Goal: Transaction & Acquisition: Purchase product/service

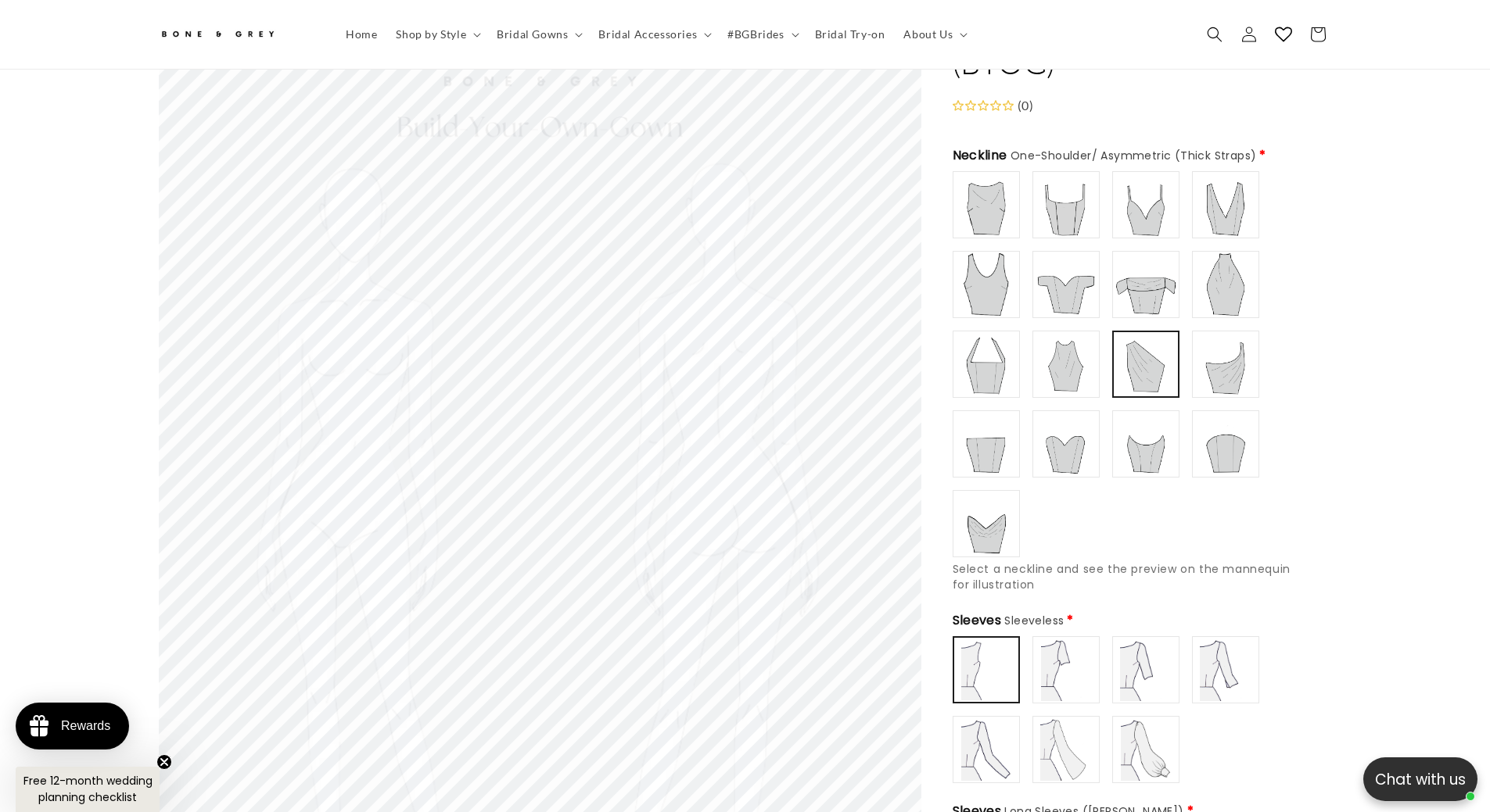
click at [983, 193] on img at bounding box center [986, 204] width 62 height 62
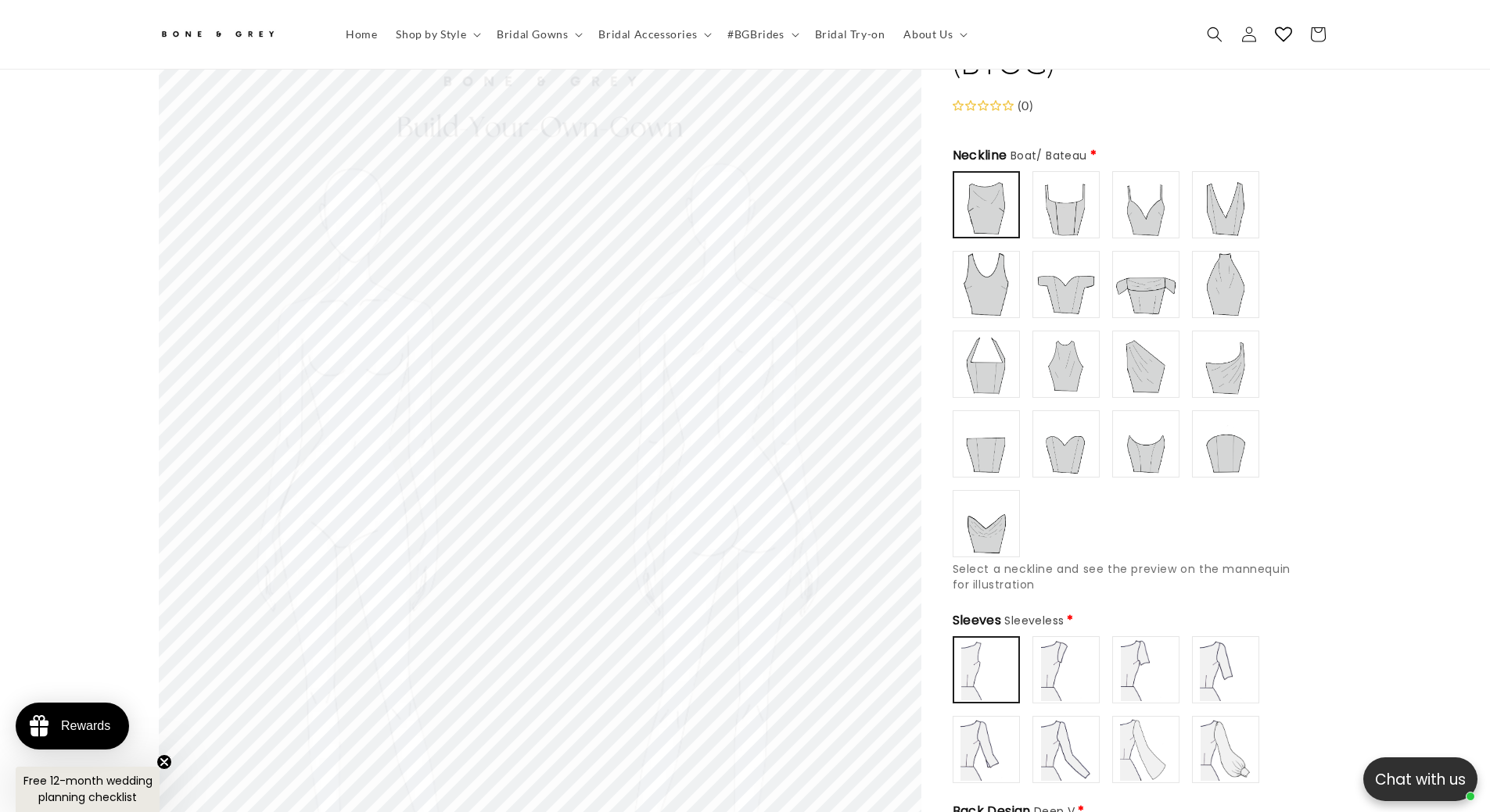
scroll to position [0, 431]
type input "******"
click at [1047, 197] on img at bounding box center [1065, 204] width 62 height 62
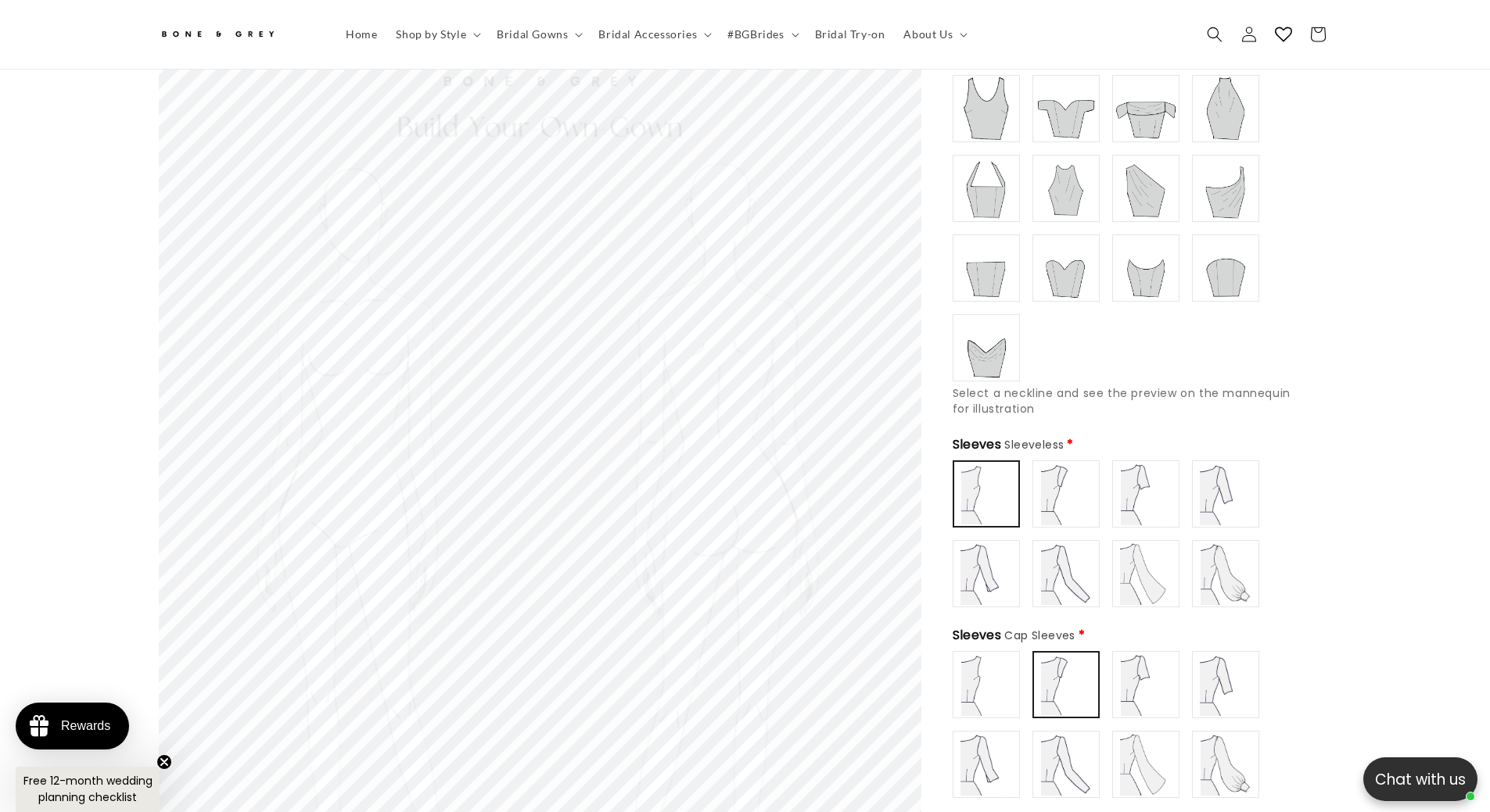
scroll to position [304, 0]
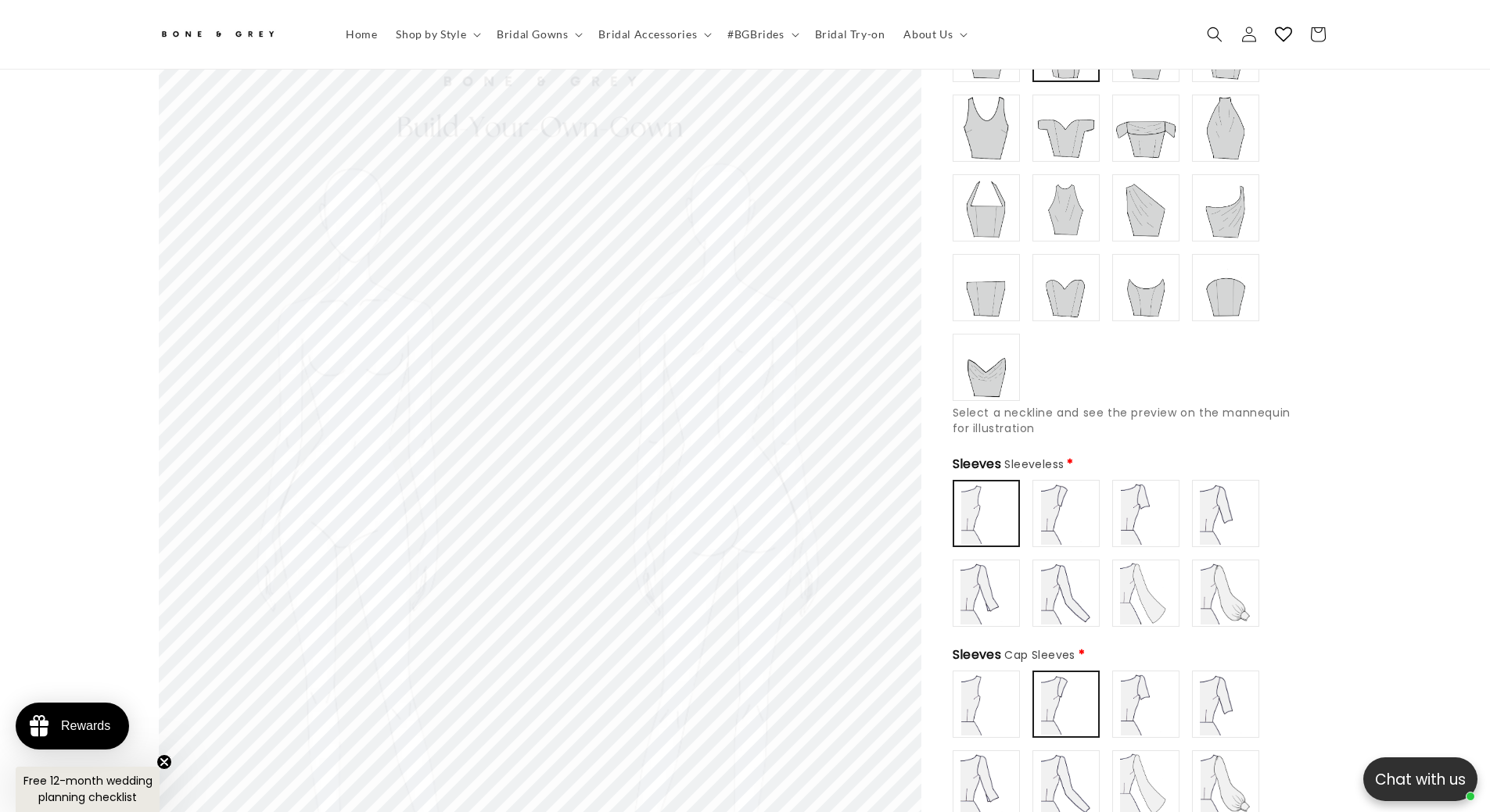
click at [992, 510] on img at bounding box center [987, 514] width 61 height 61
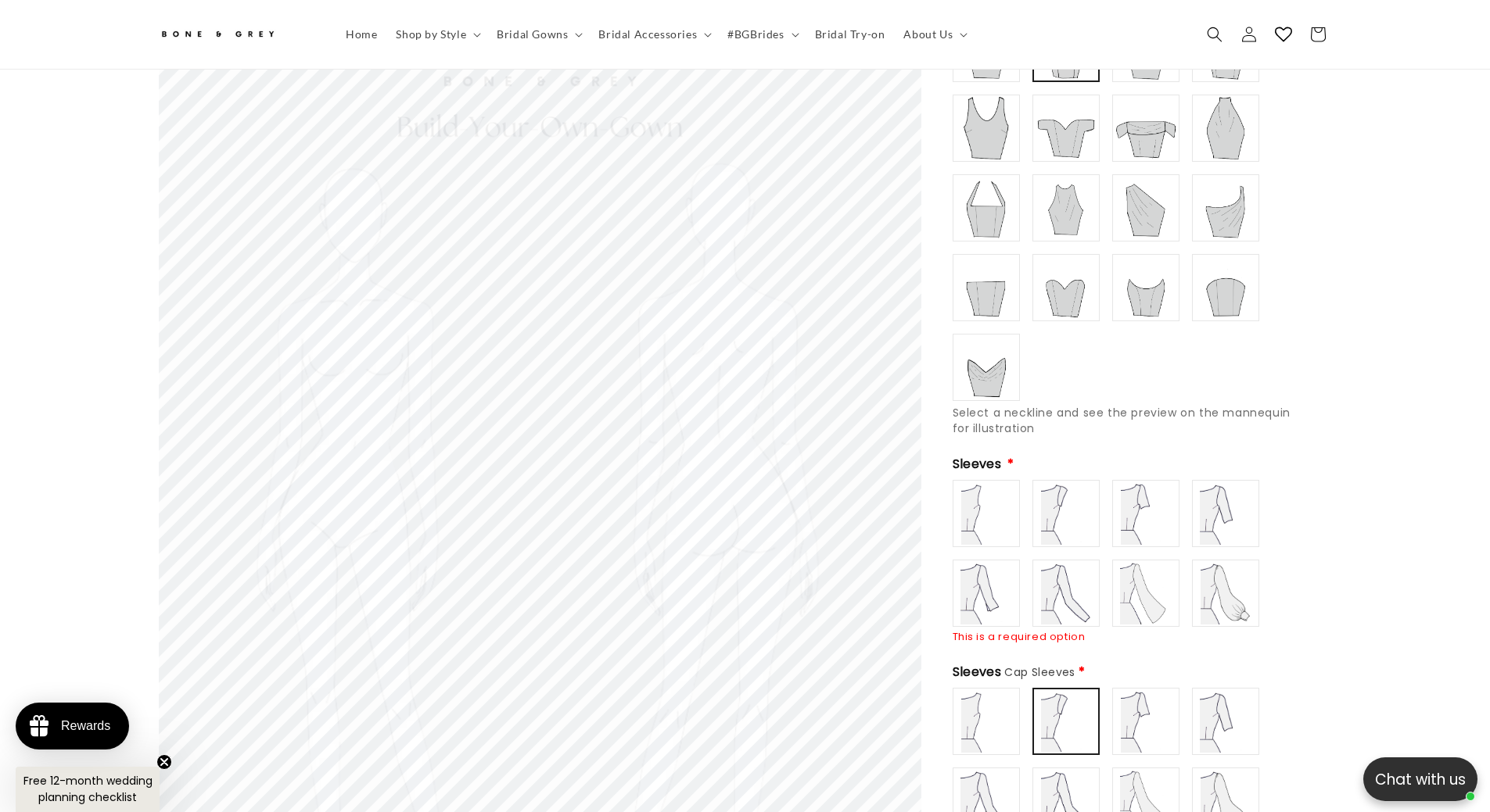
type input "**********"
click at [979, 511] on img at bounding box center [986, 513] width 62 height 62
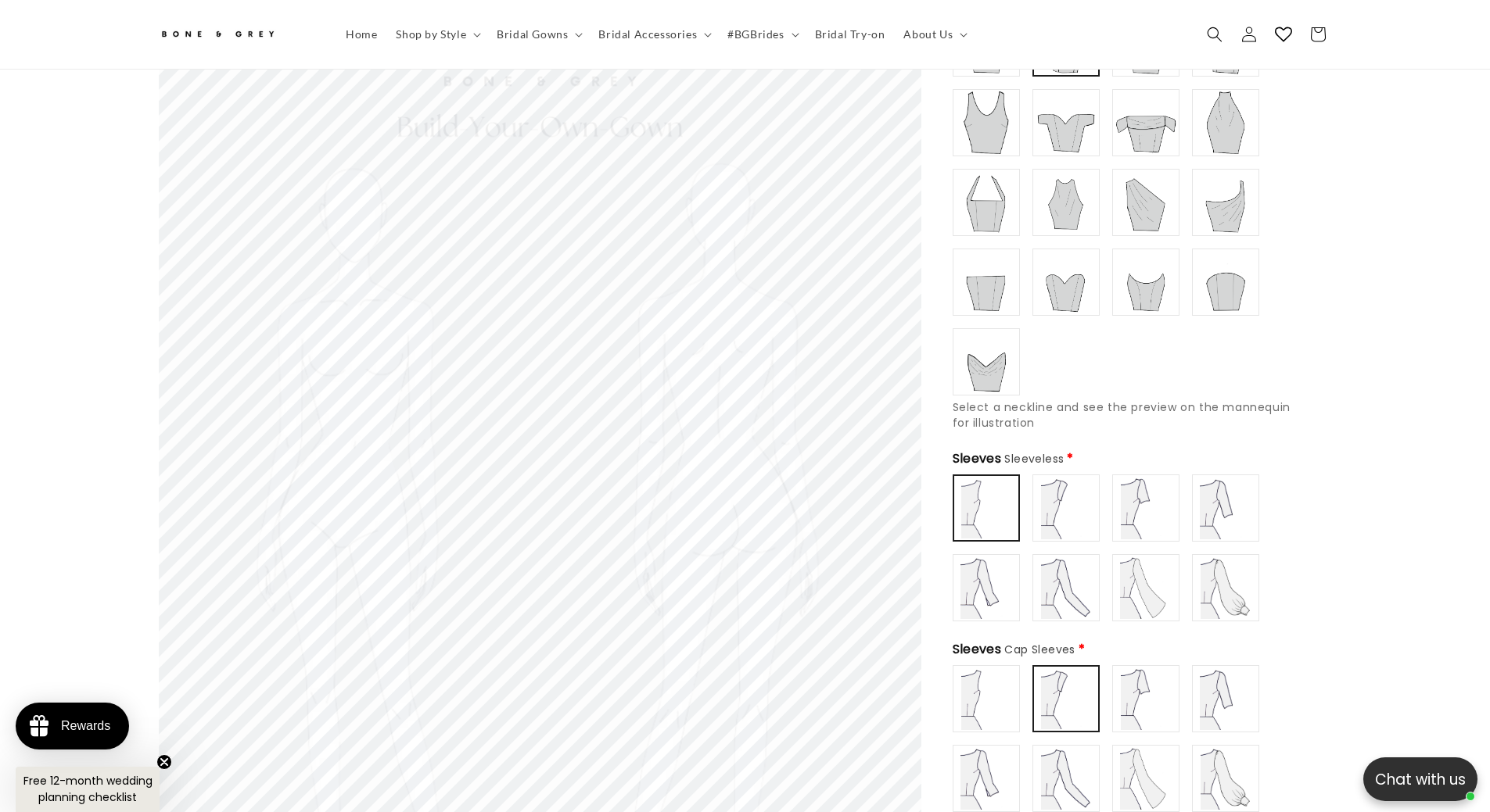
scroll to position [226, 0]
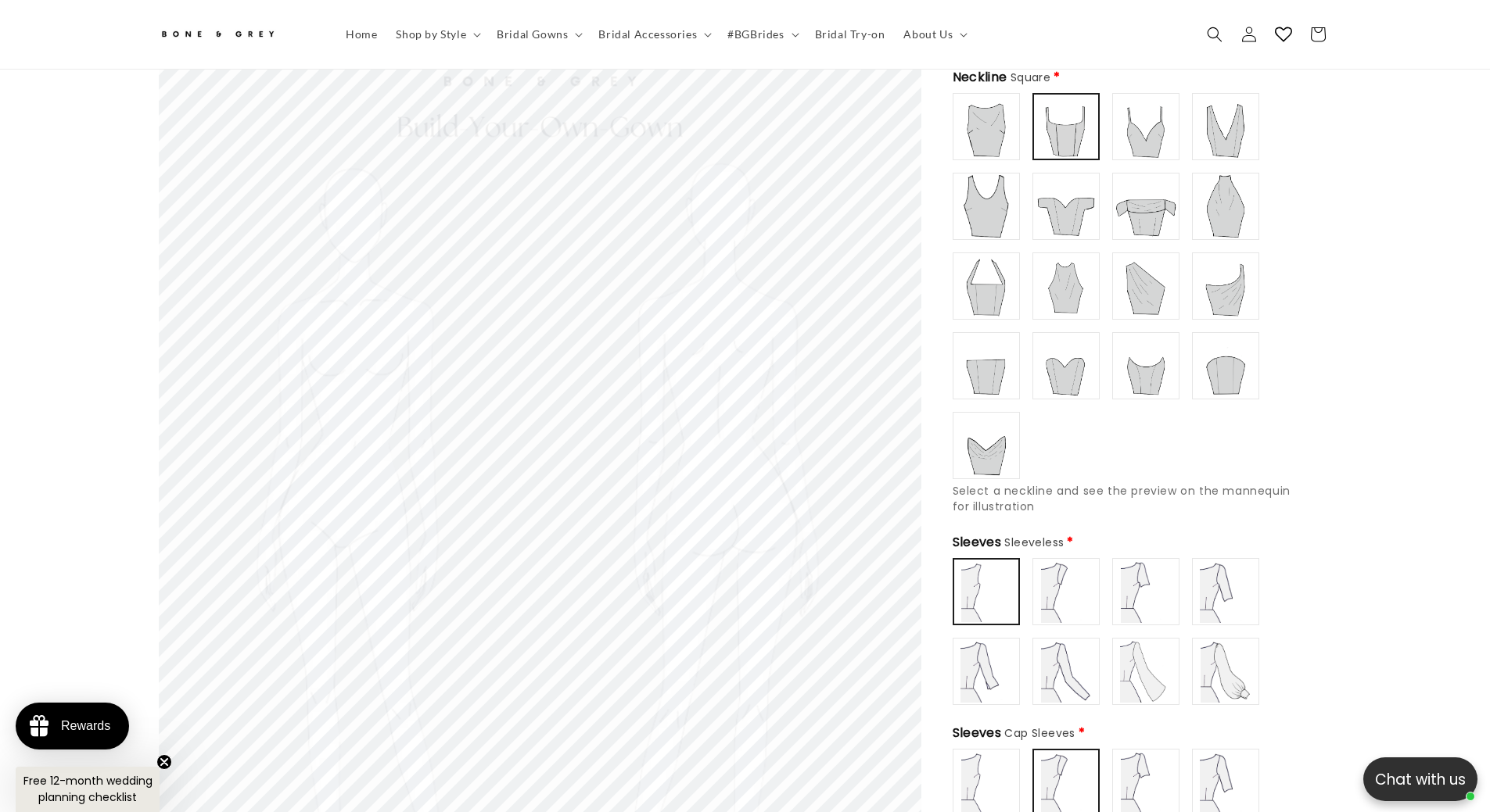
type input "**********"
click at [991, 133] on img at bounding box center [986, 126] width 62 height 62
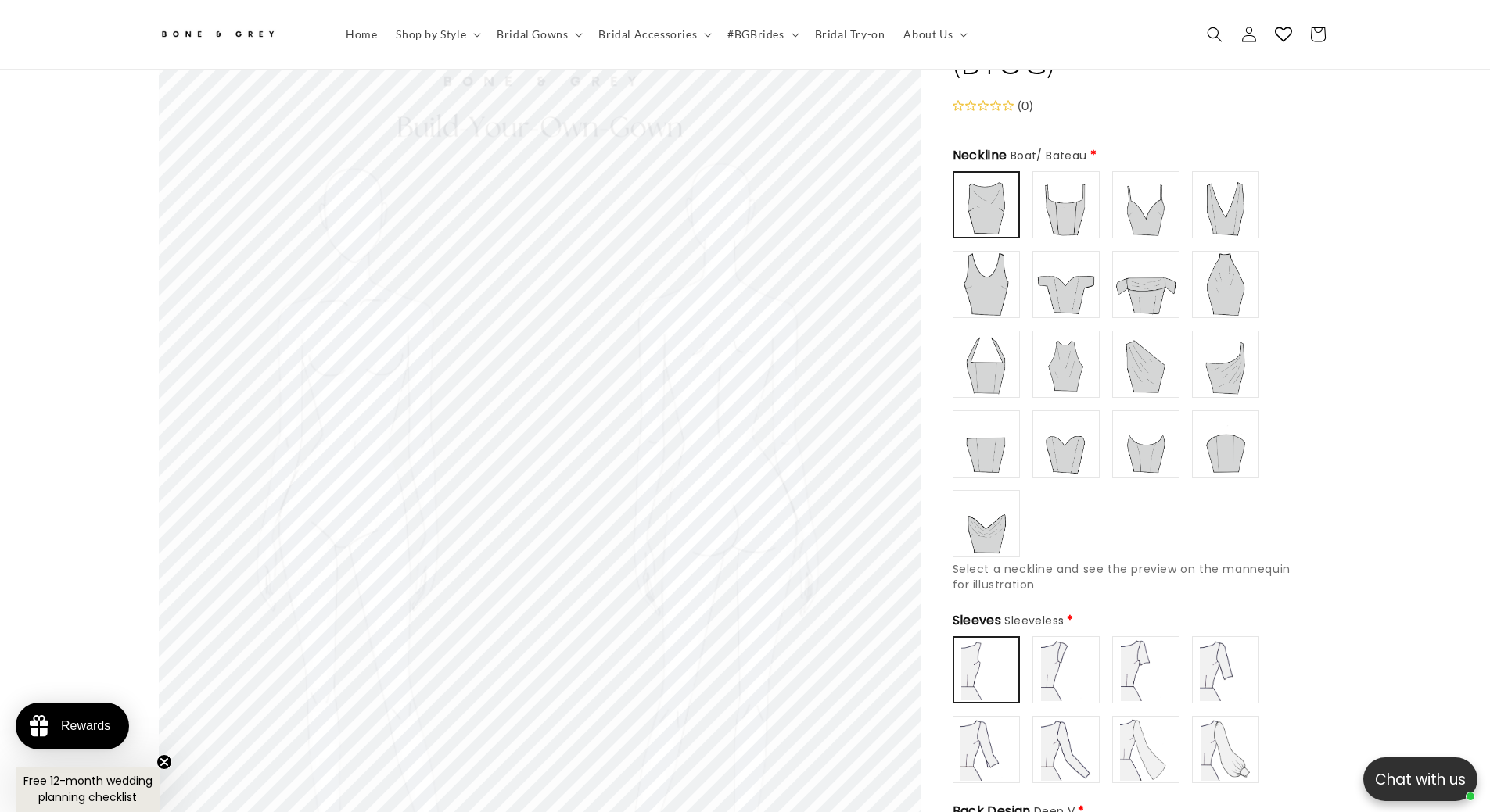
scroll to position [617, 0]
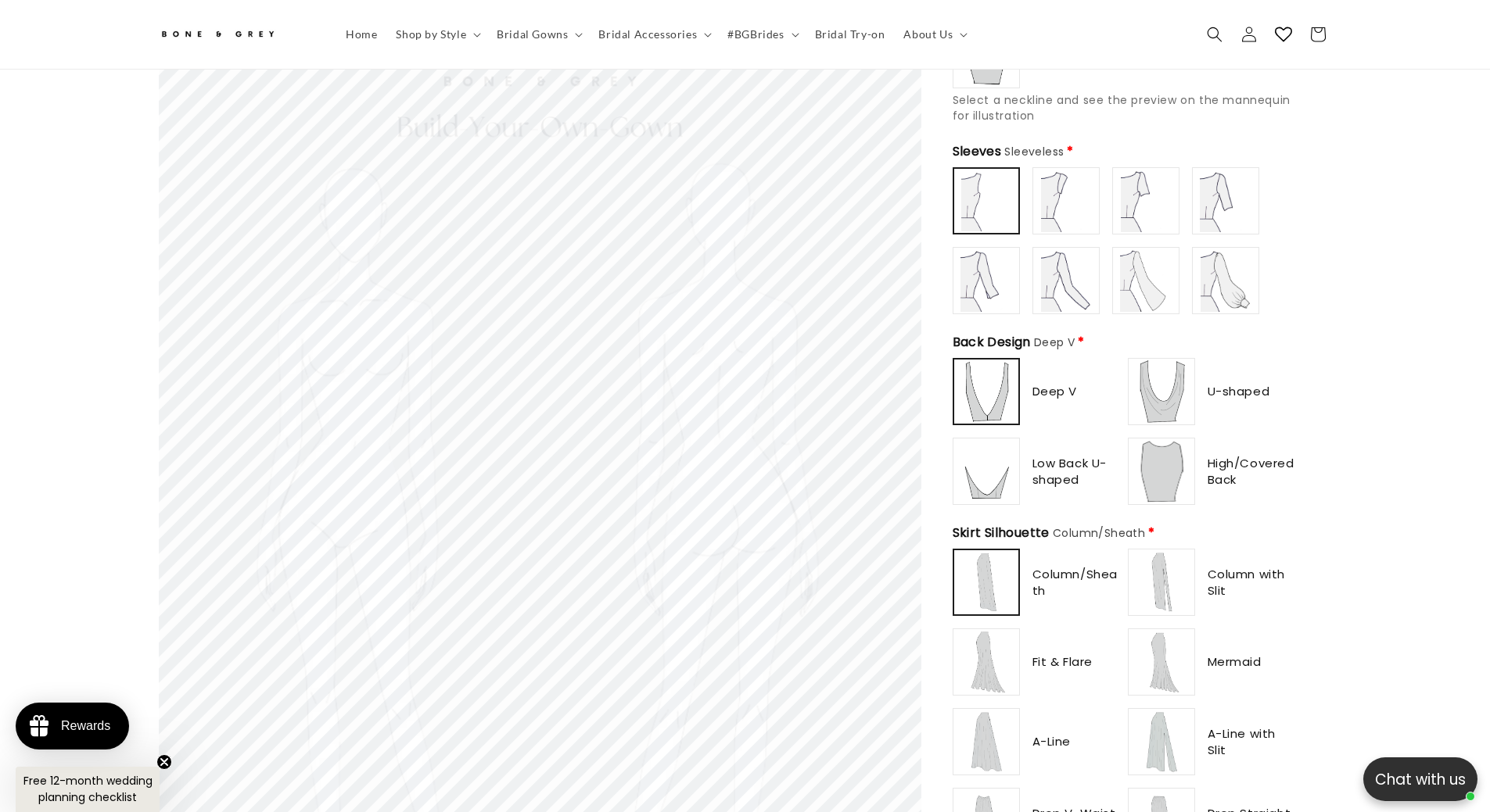
click at [1060, 189] on img at bounding box center [1065, 200] width 62 height 62
click at [1134, 190] on img at bounding box center [1145, 200] width 62 height 62
click at [1227, 201] on img at bounding box center [1225, 200] width 62 height 62
click at [983, 278] on img at bounding box center [986, 280] width 62 height 62
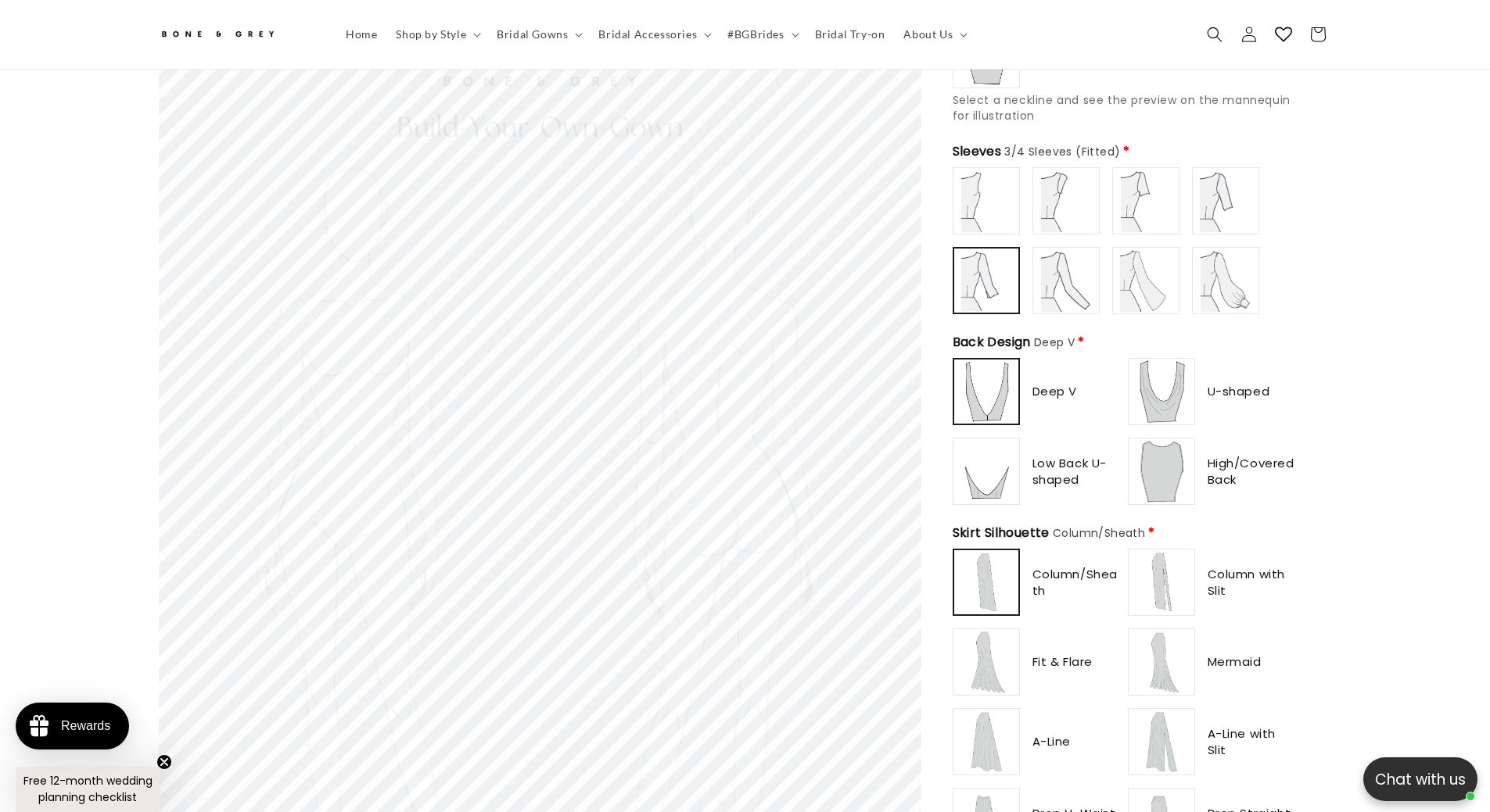
click at [1064, 274] on img at bounding box center [1065, 280] width 62 height 62
click at [1150, 272] on img at bounding box center [1145, 280] width 62 height 62
type input "**********"
click at [1232, 275] on img at bounding box center [1225, 280] width 62 height 62
click at [1158, 384] on img at bounding box center [1161, 391] width 62 height 62
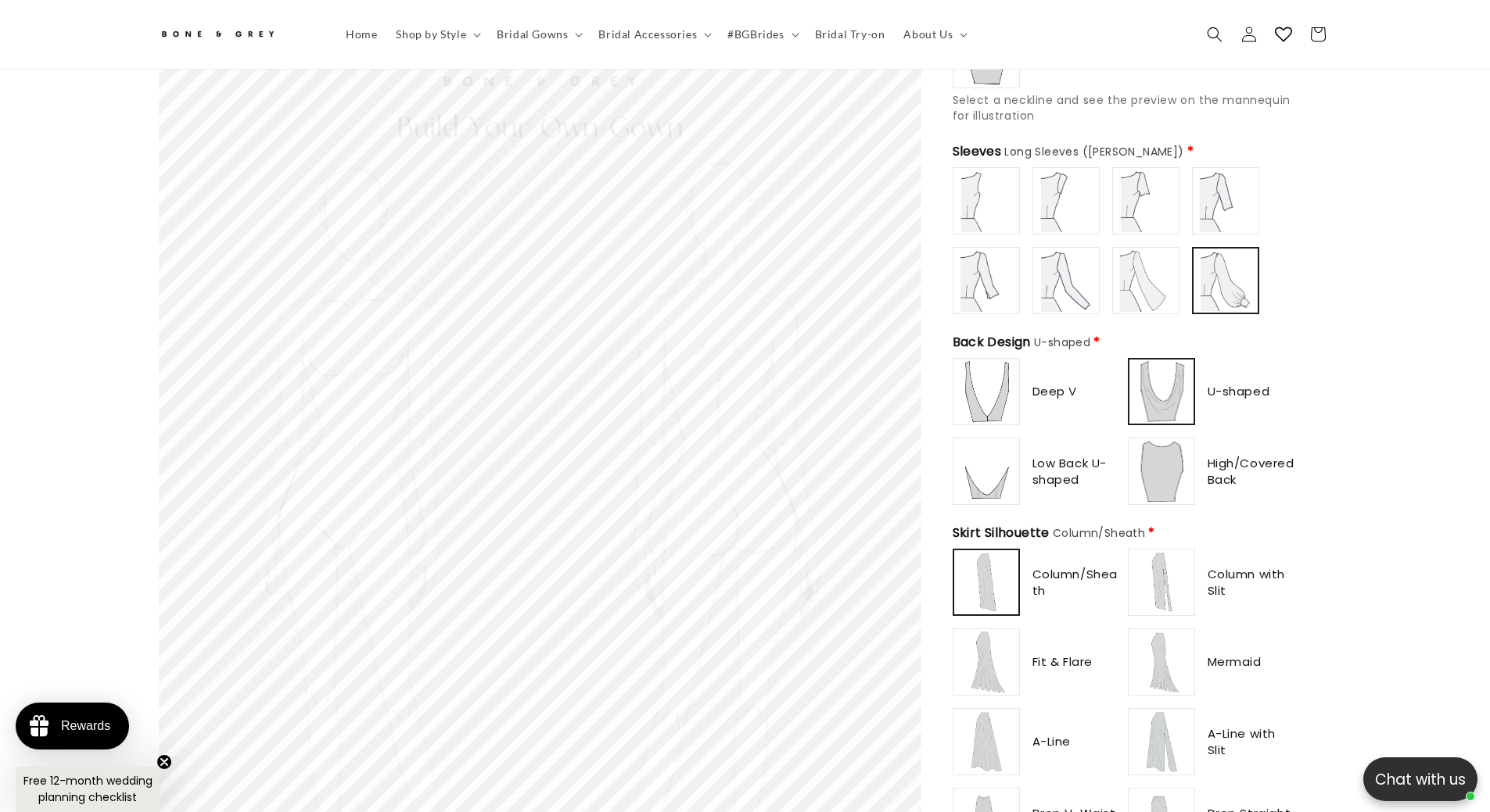
click at [988, 450] on img at bounding box center [986, 471] width 62 height 62
type input "**********"
click at [1154, 461] on img at bounding box center [1161, 471] width 62 height 62
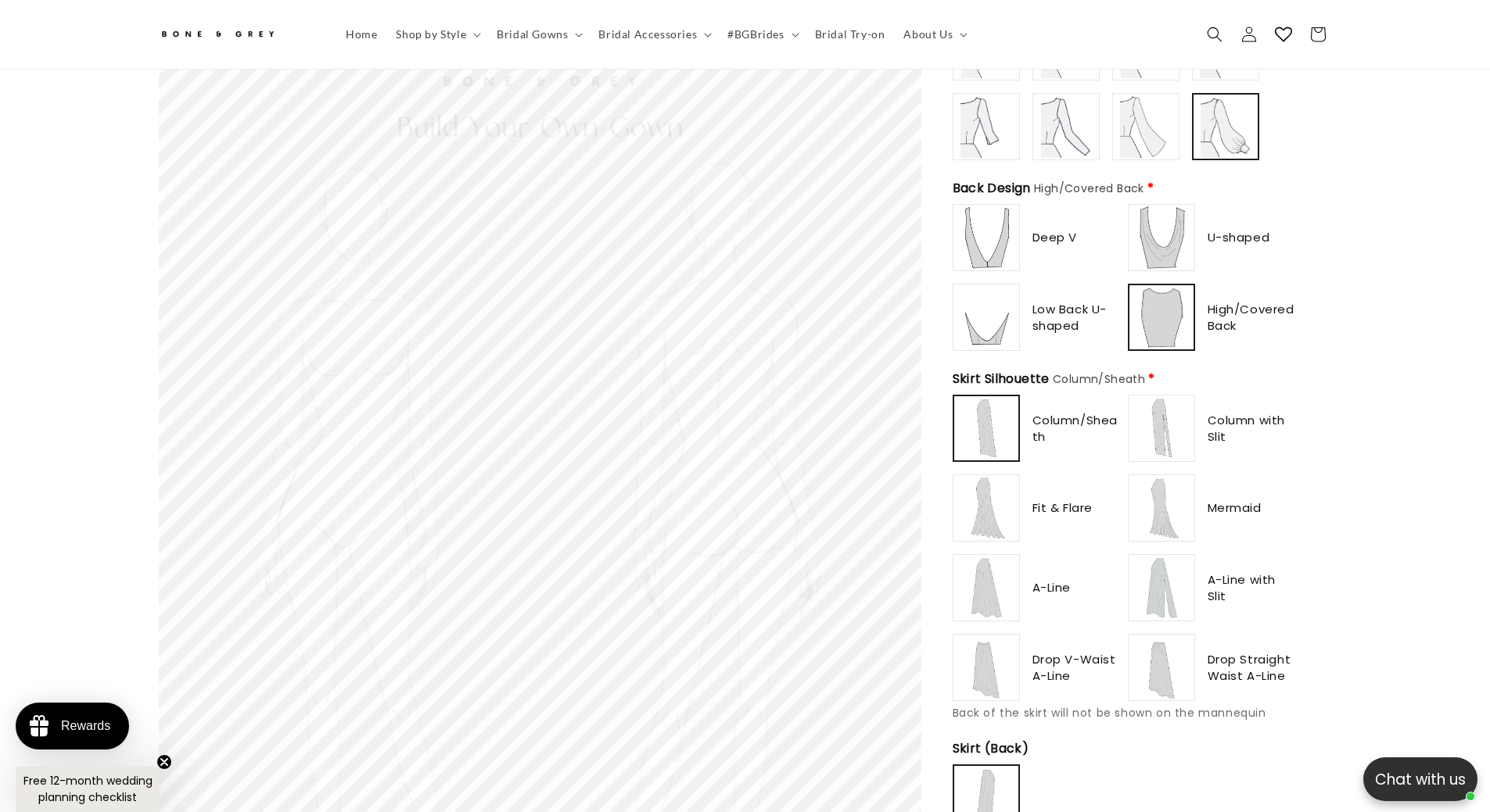
scroll to position [773, 0]
click at [1172, 415] on img at bounding box center [1161, 426] width 62 height 62
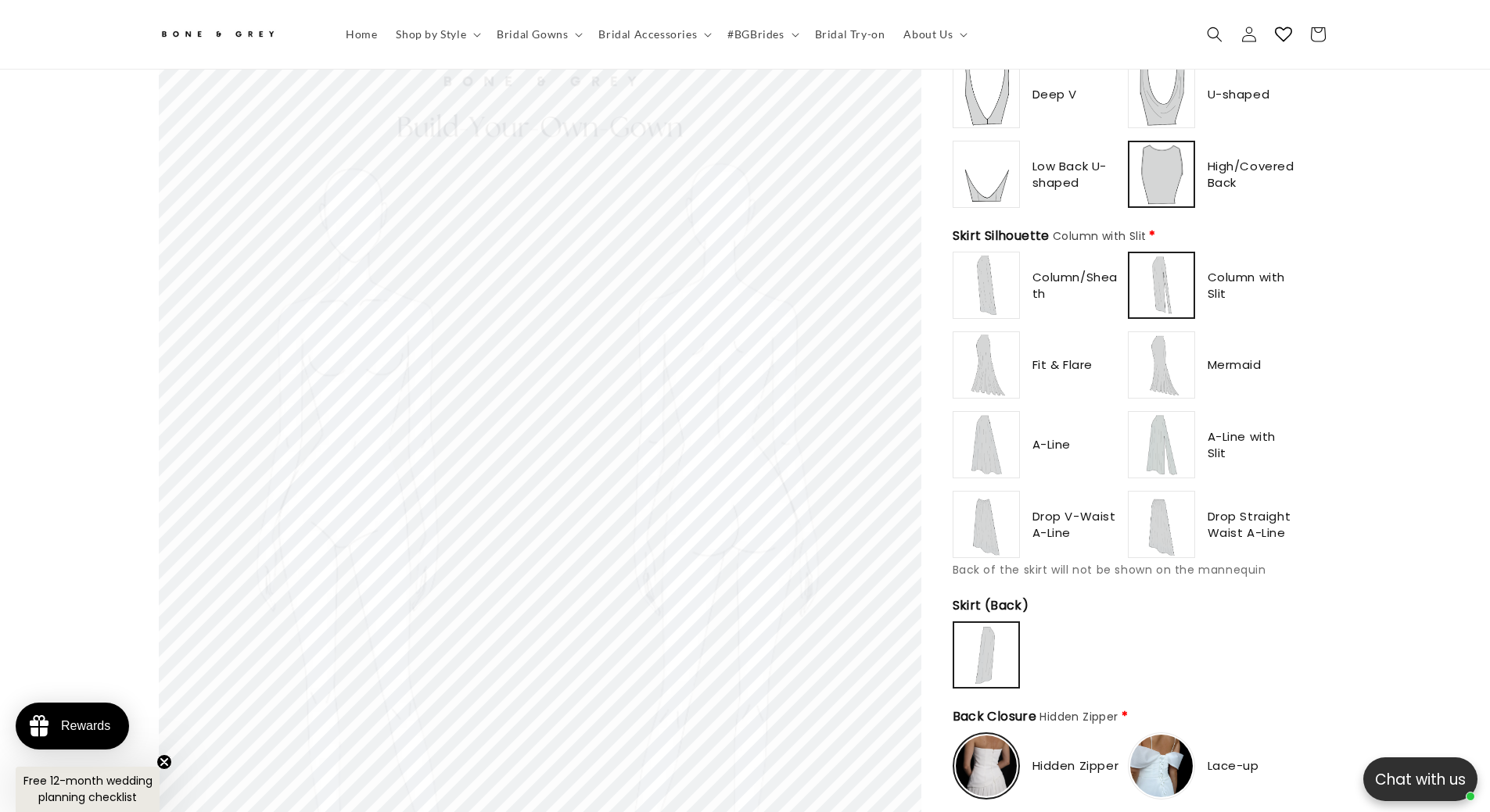
scroll to position [930, 0]
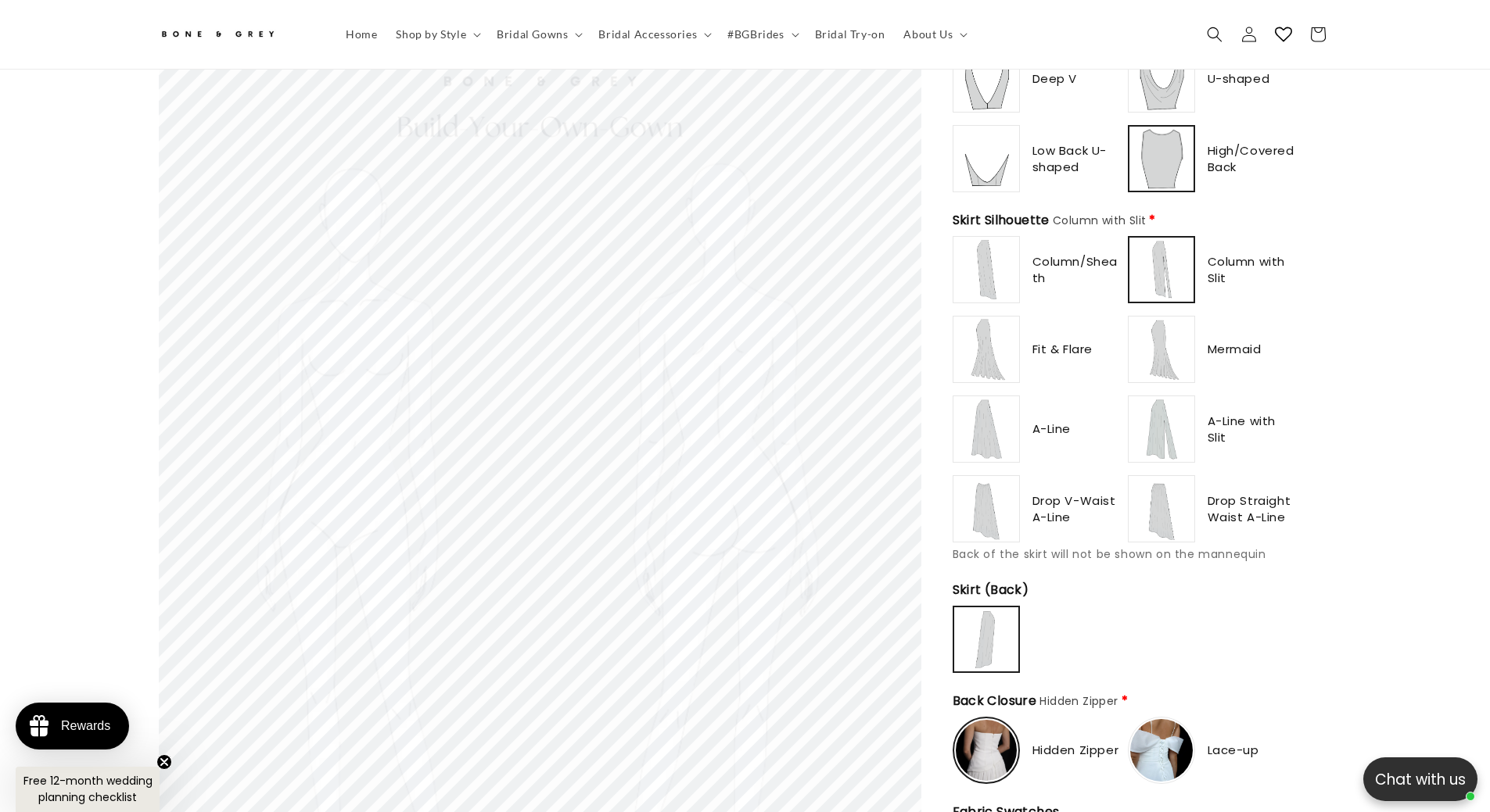
click at [988, 248] on img at bounding box center [986, 269] width 62 height 62
click at [983, 333] on img at bounding box center [986, 349] width 62 height 62
type input "**********"
click at [996, 263] on img at bounding box center [986, 269] width 62 height 62
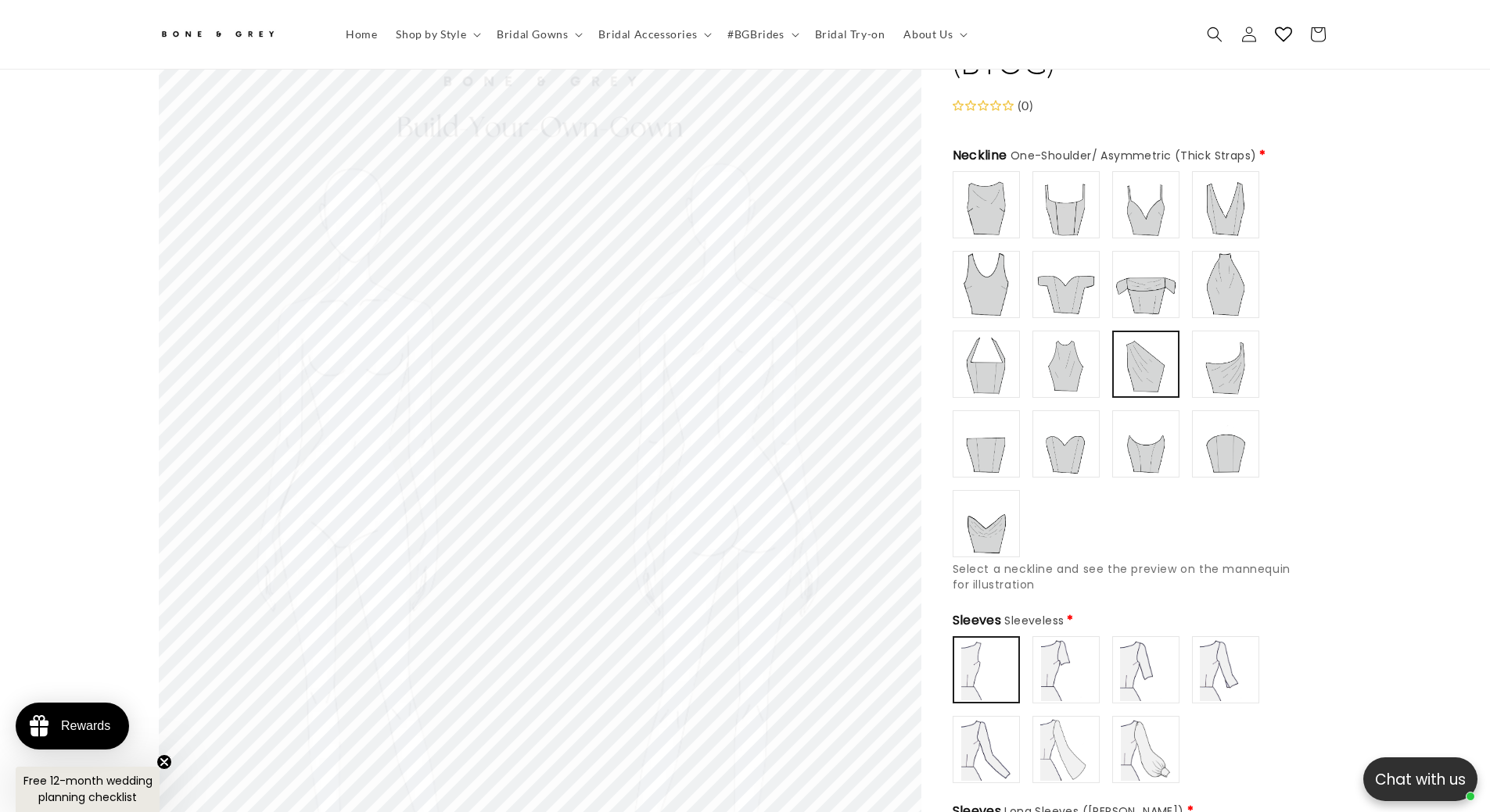
type input "**********"
click at [978, 206] on img at bounding box center [986, 204] width 62 height 62
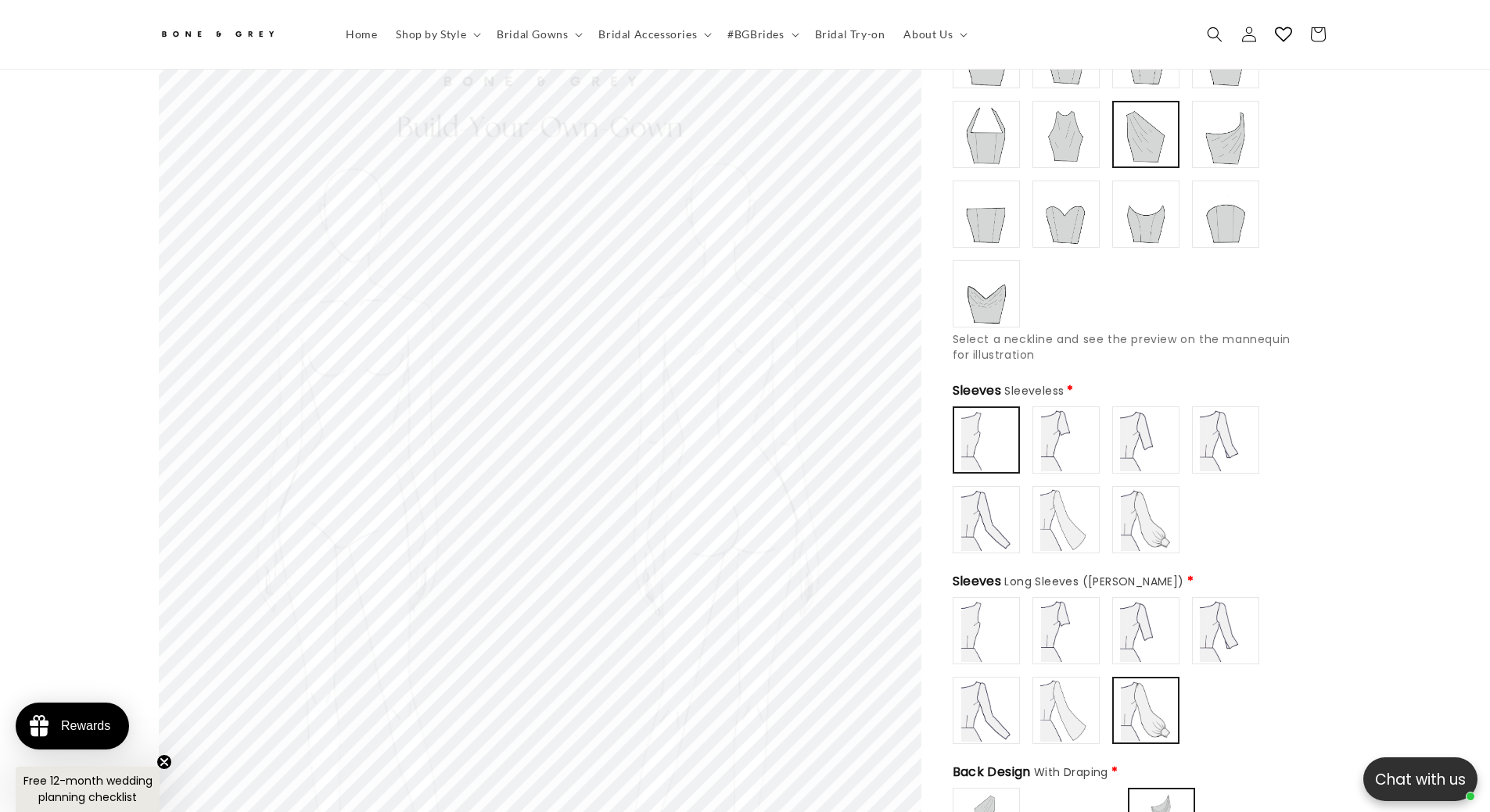
scroll to position [254, 0]
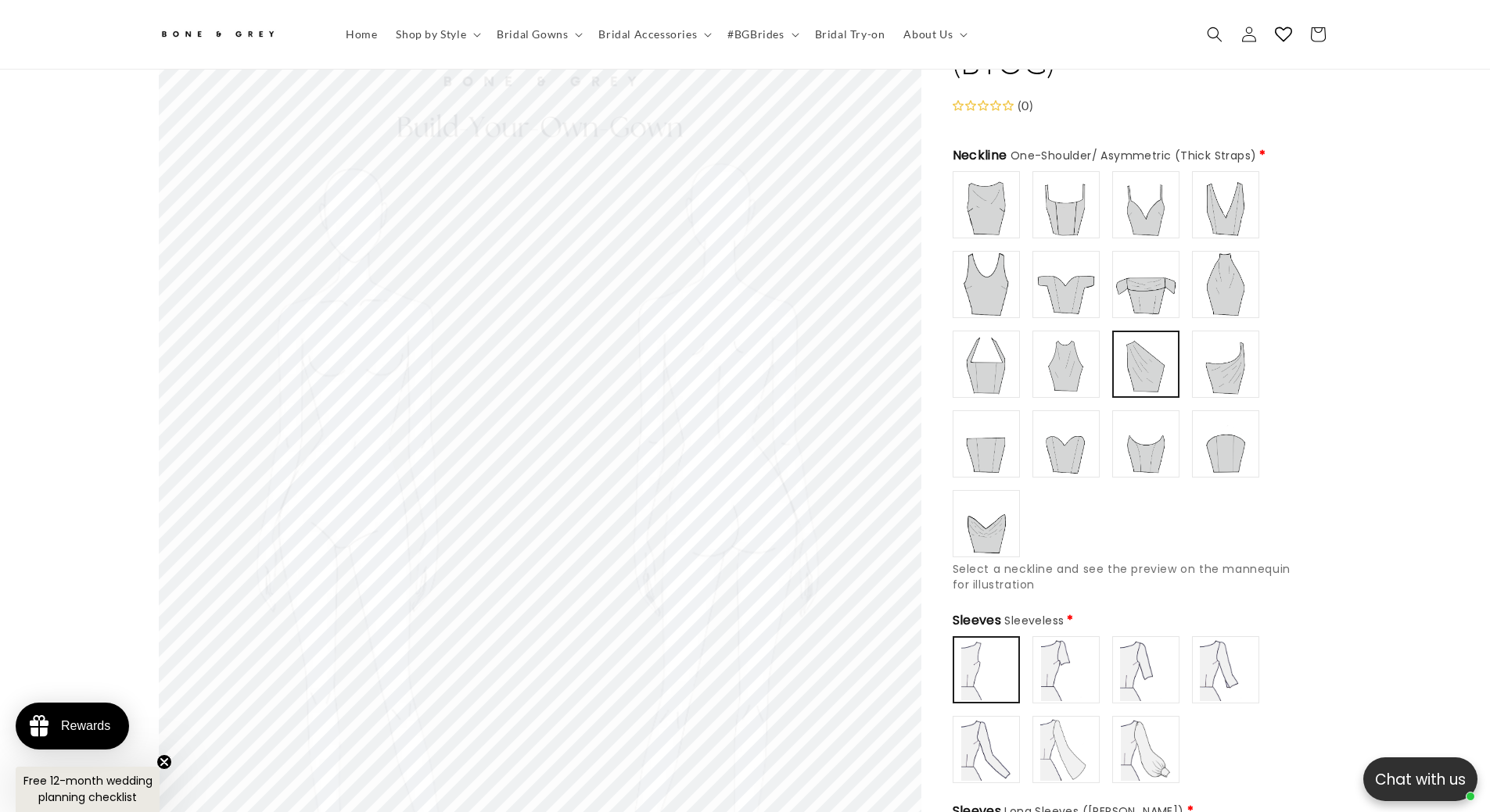
type input "**********"
click at [975, 173] on img at bounding box center [986, 204] width 62 height 62
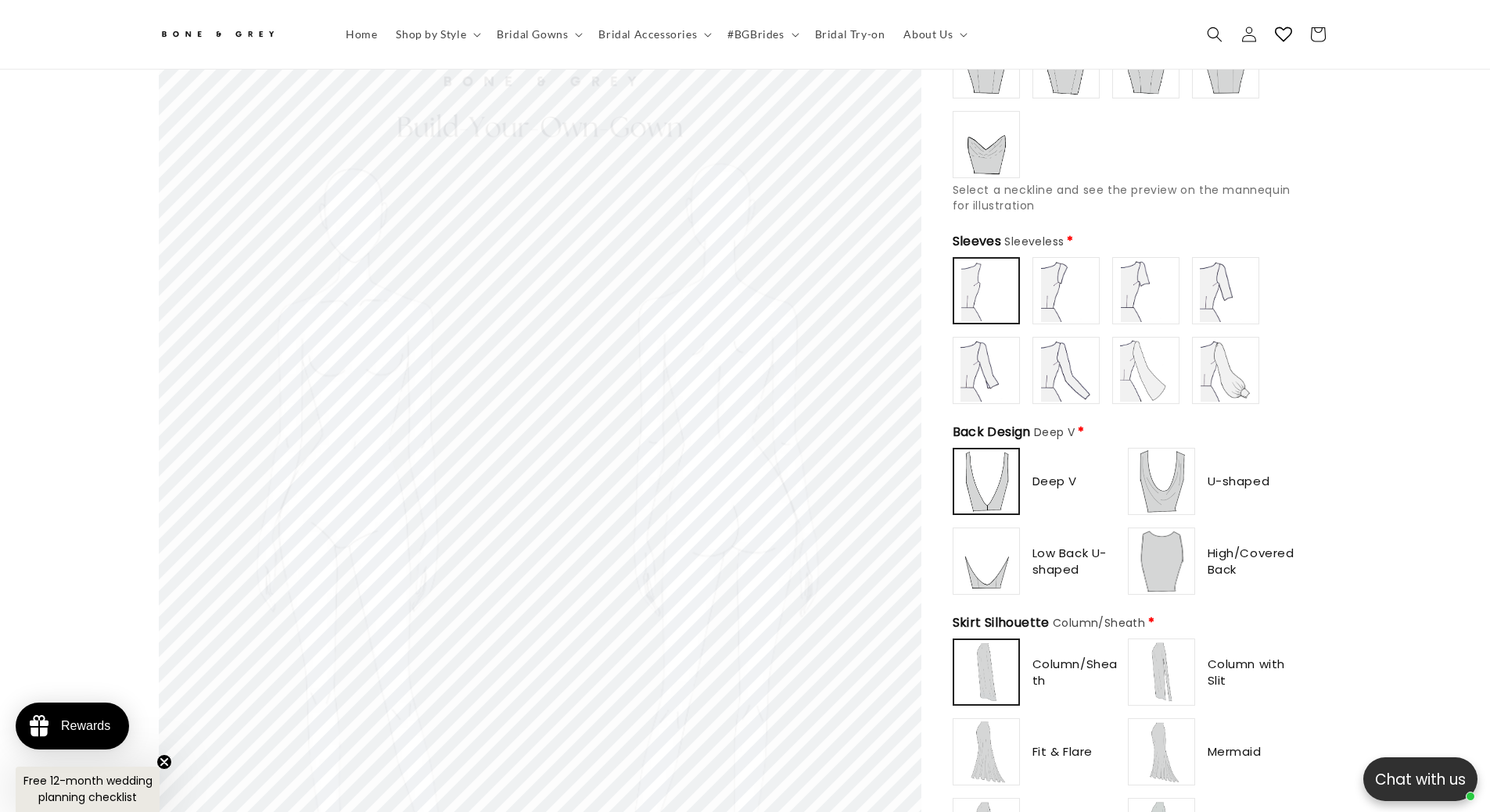
scroll to position [538, 0]
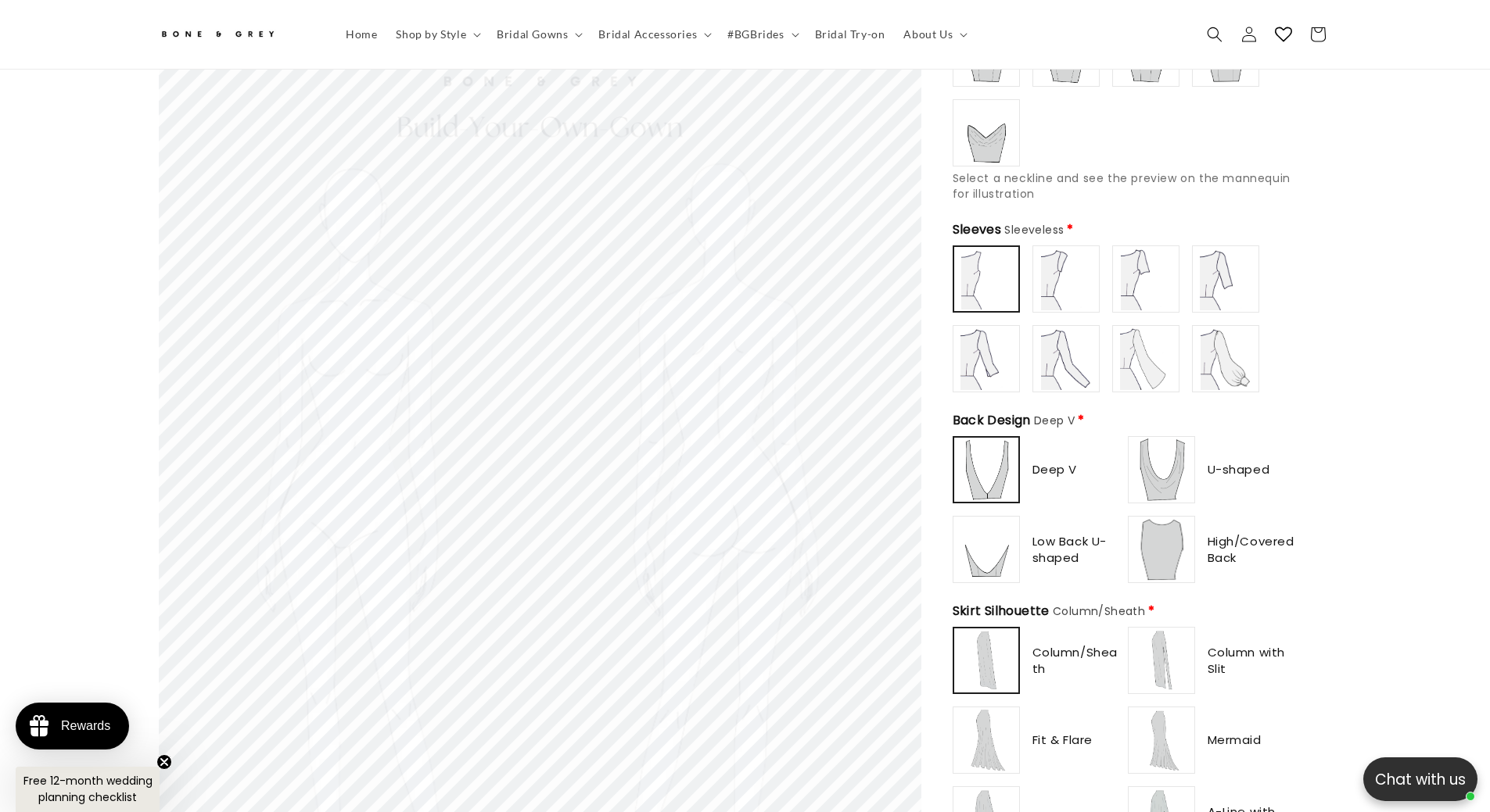
click at [1066, 262] on img at bounding box center [1065, 278] width 62 height 62
click at [1124, 272] on img at bounding box center [1145, 278] width 62 height 62
click at [1199, 275] on img at bounding box center [1225, 278] width 62 height 62
click at [980, 339] on img at bounding box center [986, 358] width 62 height 62
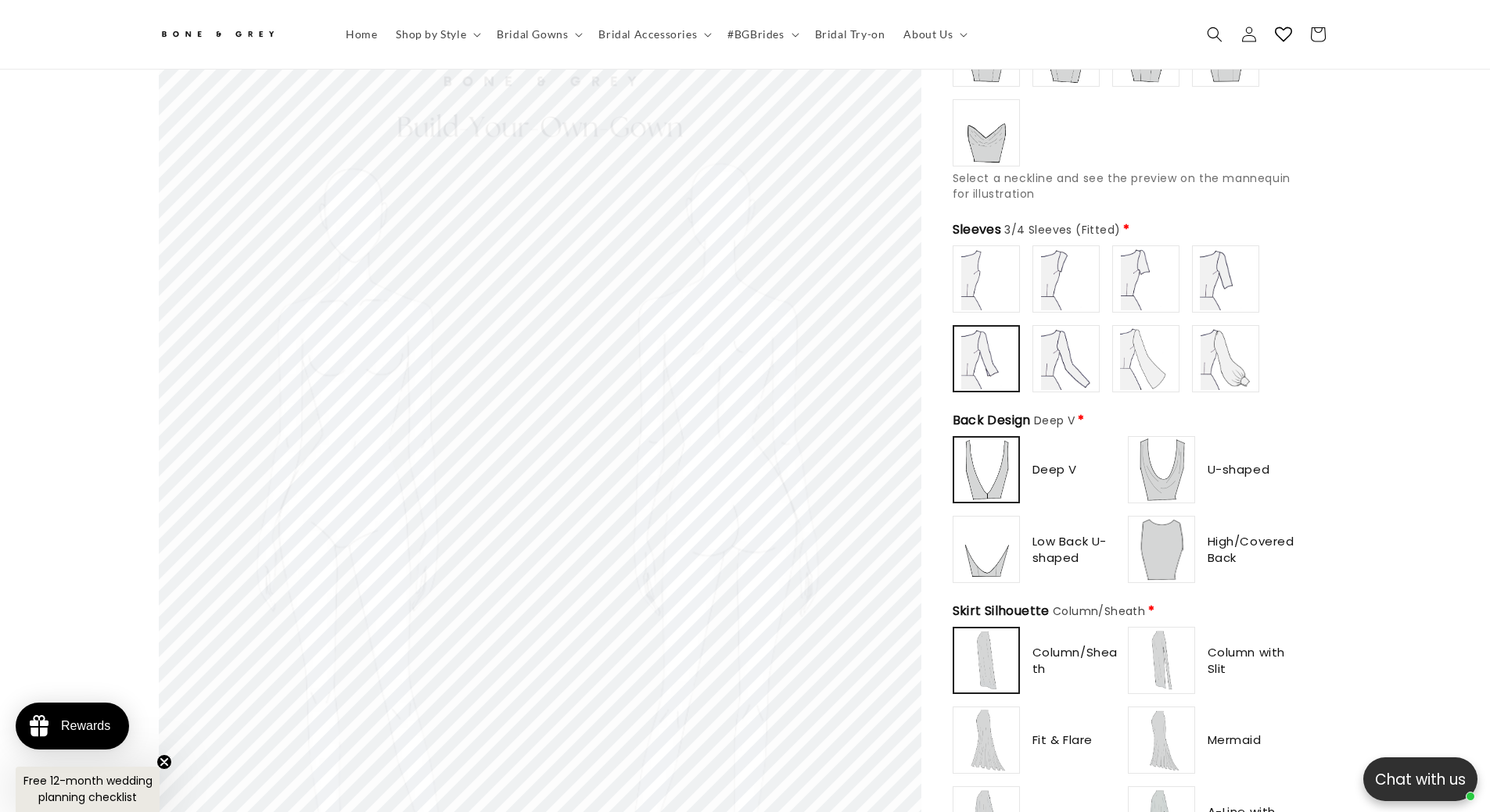
click at [1064, 346] on img at bounding box center [1065, 358] width 62 height 62
click at [1128, 348] on img at bounding box center [1145, 358] width 62 height 62
type input "**********"
click at [1201, 352] on img at bounding box center [1225, 358] width 62 height 62
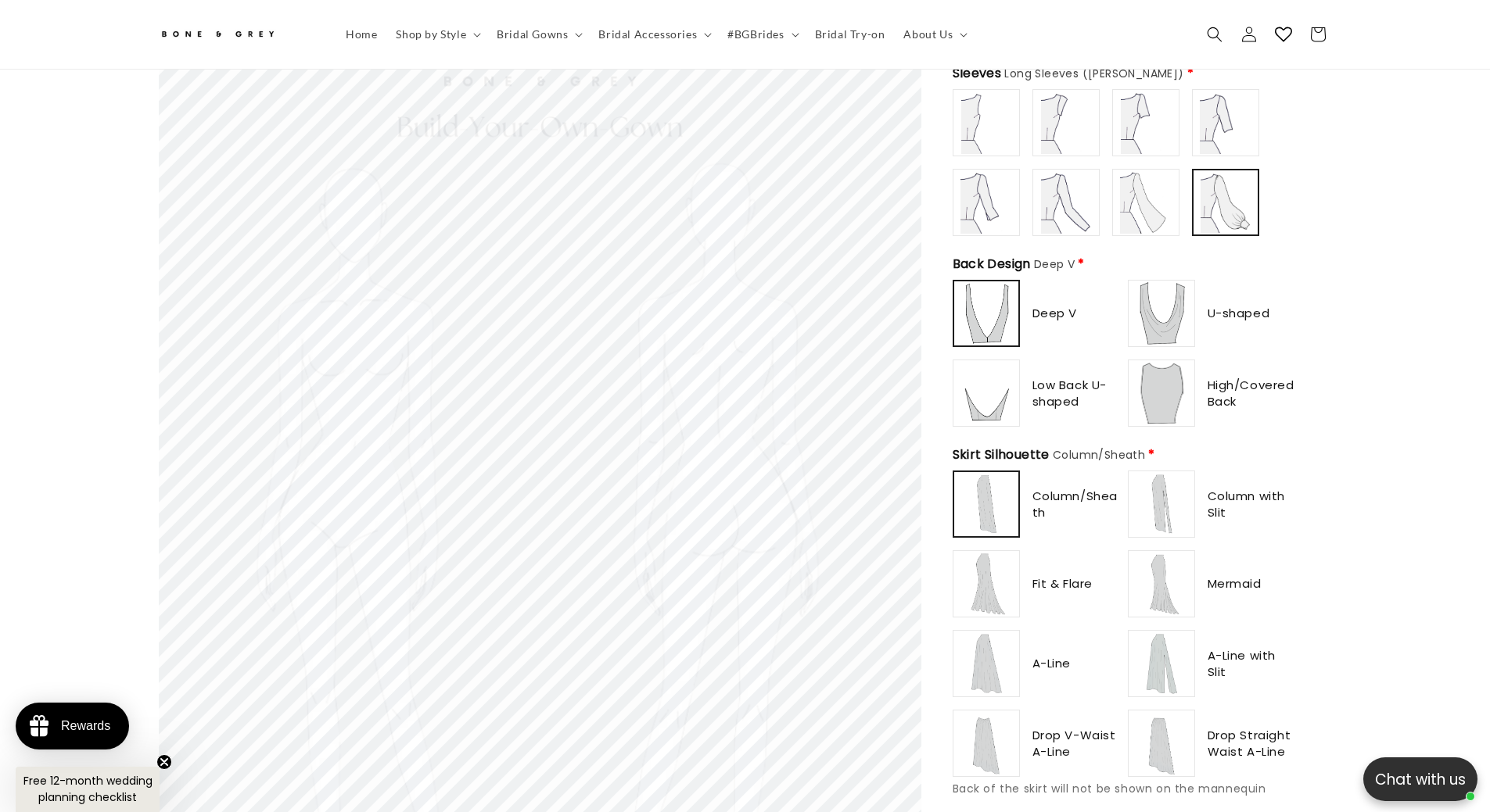
scroll to position [0, 860]
click at [1187, 306] on img at bounding box center [1161, 313] width 62 height 62
click at [982, 387] on img at bounding box center [986, 392] width 62 height 62
type input "**********"
click at [1175, 384] on img at bounding box center [1161, 392] width 62 height 62
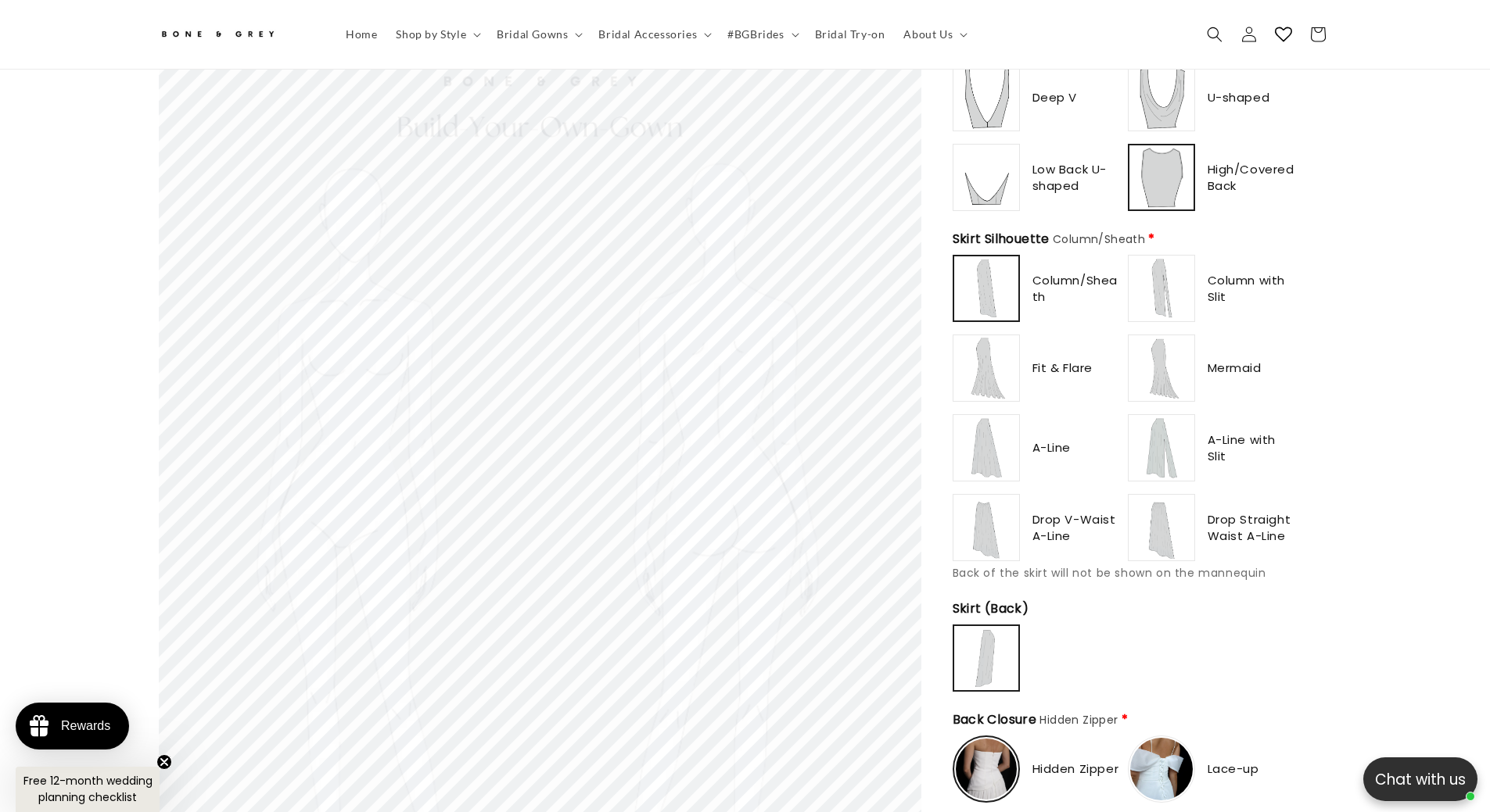
scroll to position [930, 0]
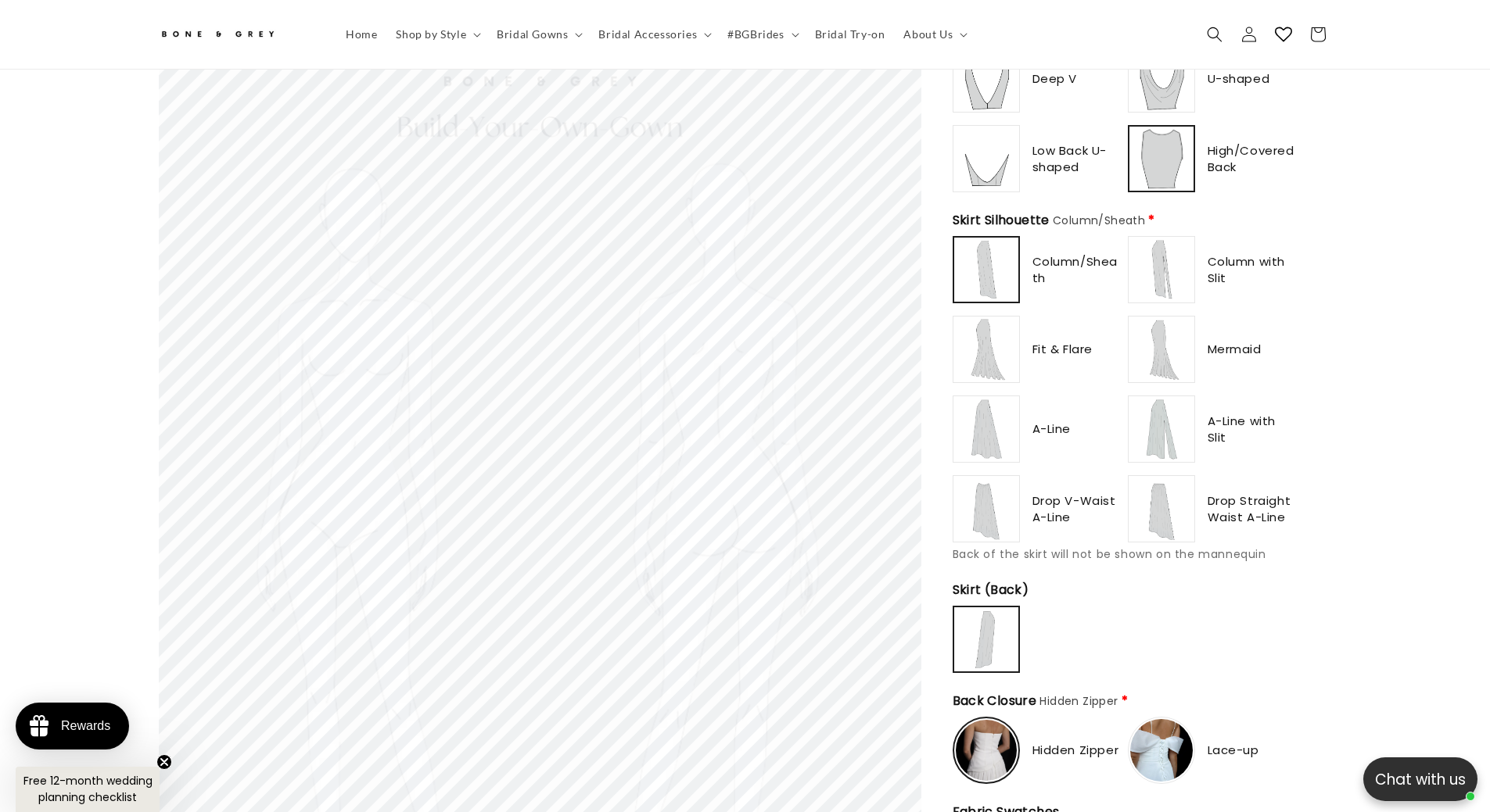
click at [1158, 263] on img at bounding box center [1161, 269] width 62 height 62
click at [989, 263] on img at bounding box center [986, 269] width 62 height 62
click at [986, 322] on img at bounding box center [986, 349] width 62 height 62
click at [1166, 340] on img at bounding box center [1161, 349] width 62 height 62
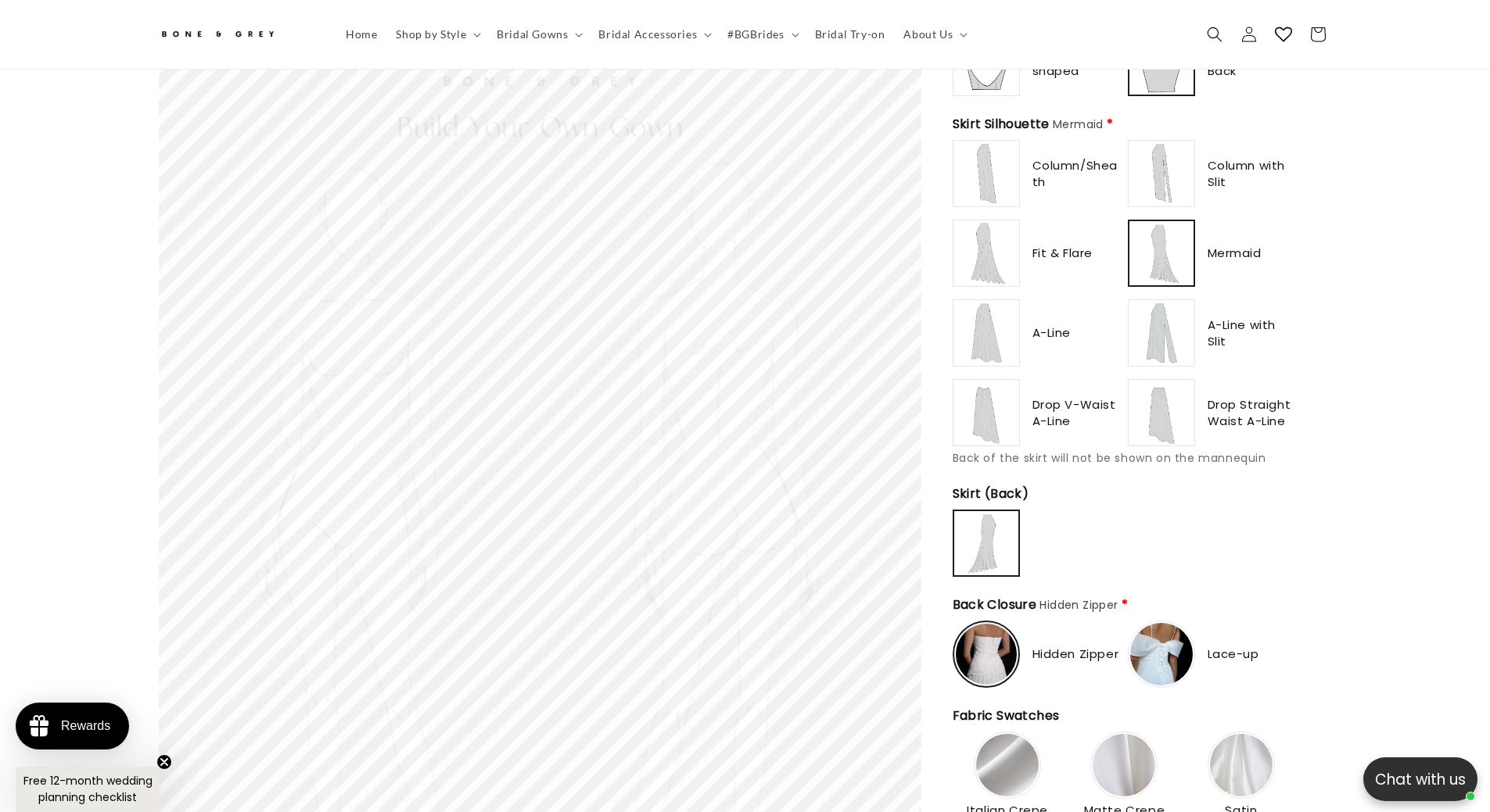
scroll to position [1008, 0]
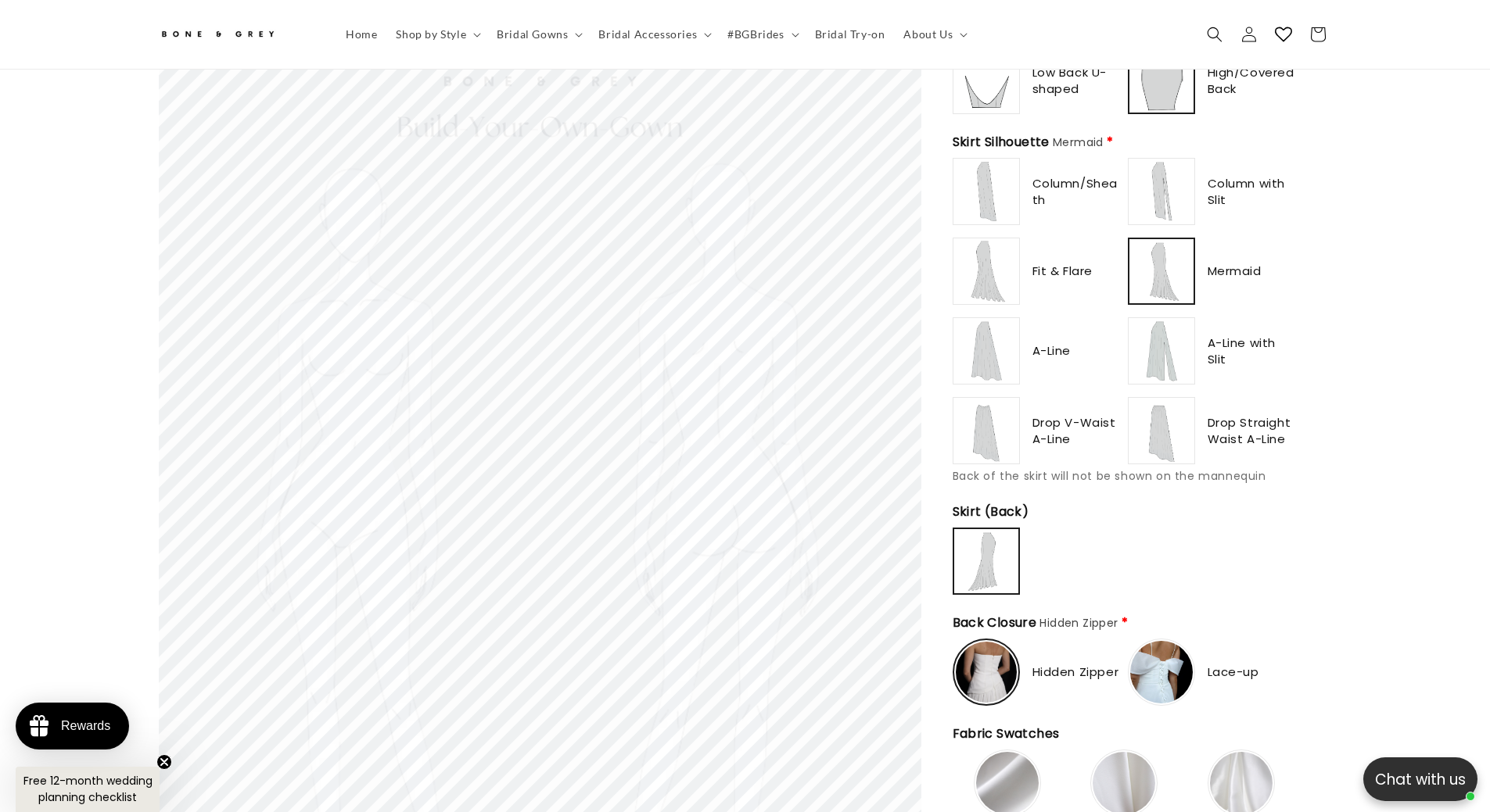
click at [1004, 358] on img at bounding box center [986, 350] width 62 height 62
click at [1171, 357] on img at bounding box center [1161, 350] width 62 height 62
click at [995, 348] on img at bounding box center [986, 350] width 62 height 62
click at [1147, 336] on img at bounding box center [1161, 350] width 62 height 62
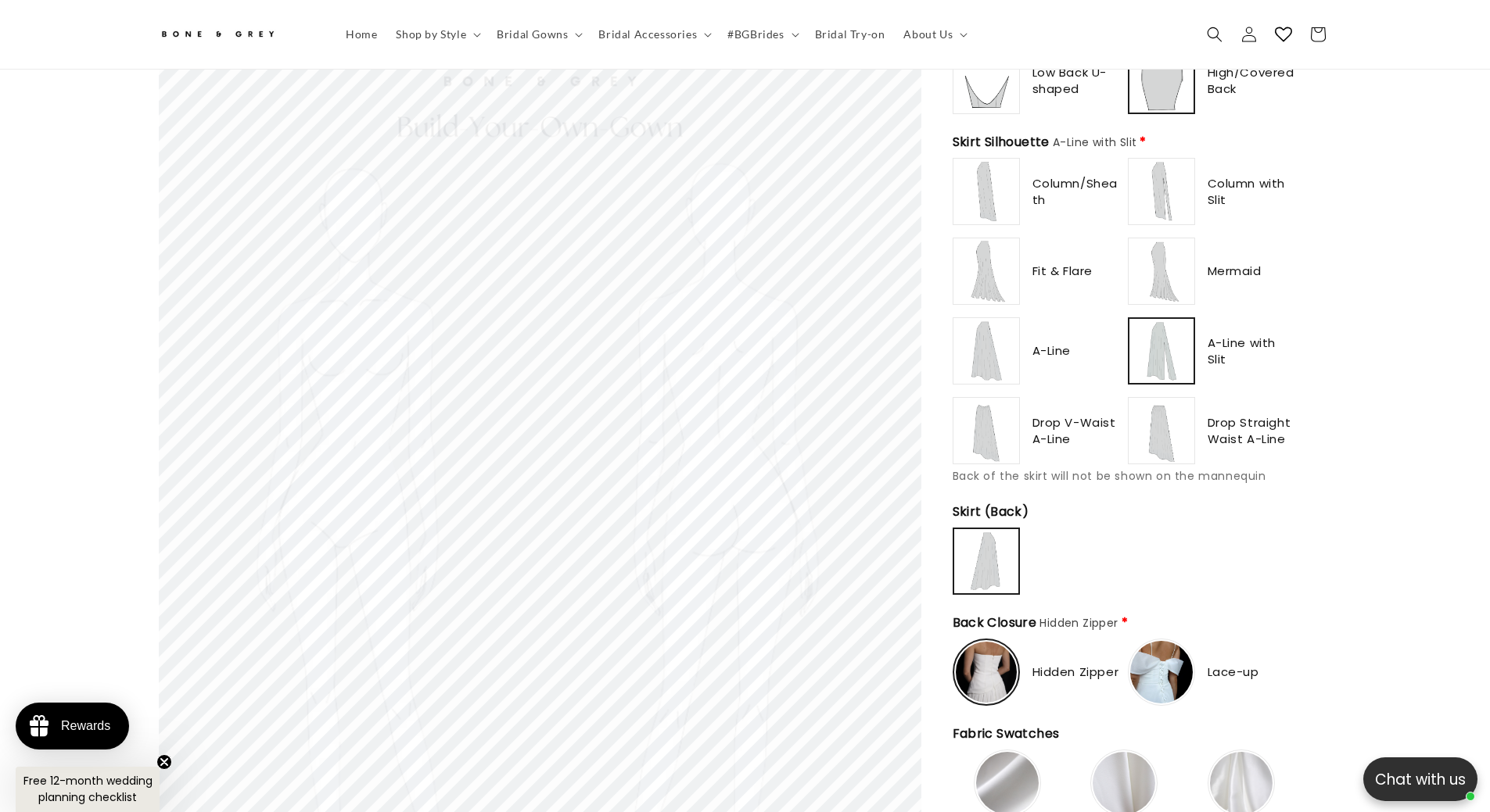
click at [995, 423] on img at bounding box center [986, 430] width 62 height 62
click at [1171, 422] on img at bounding box center [1161, 430] width 62 height 62
click at [1004, 431] on img at bounding box center [986, 430] width 62 height 62
click at [988, 343] on img at bounding box center [986, 350] width 62 height 62
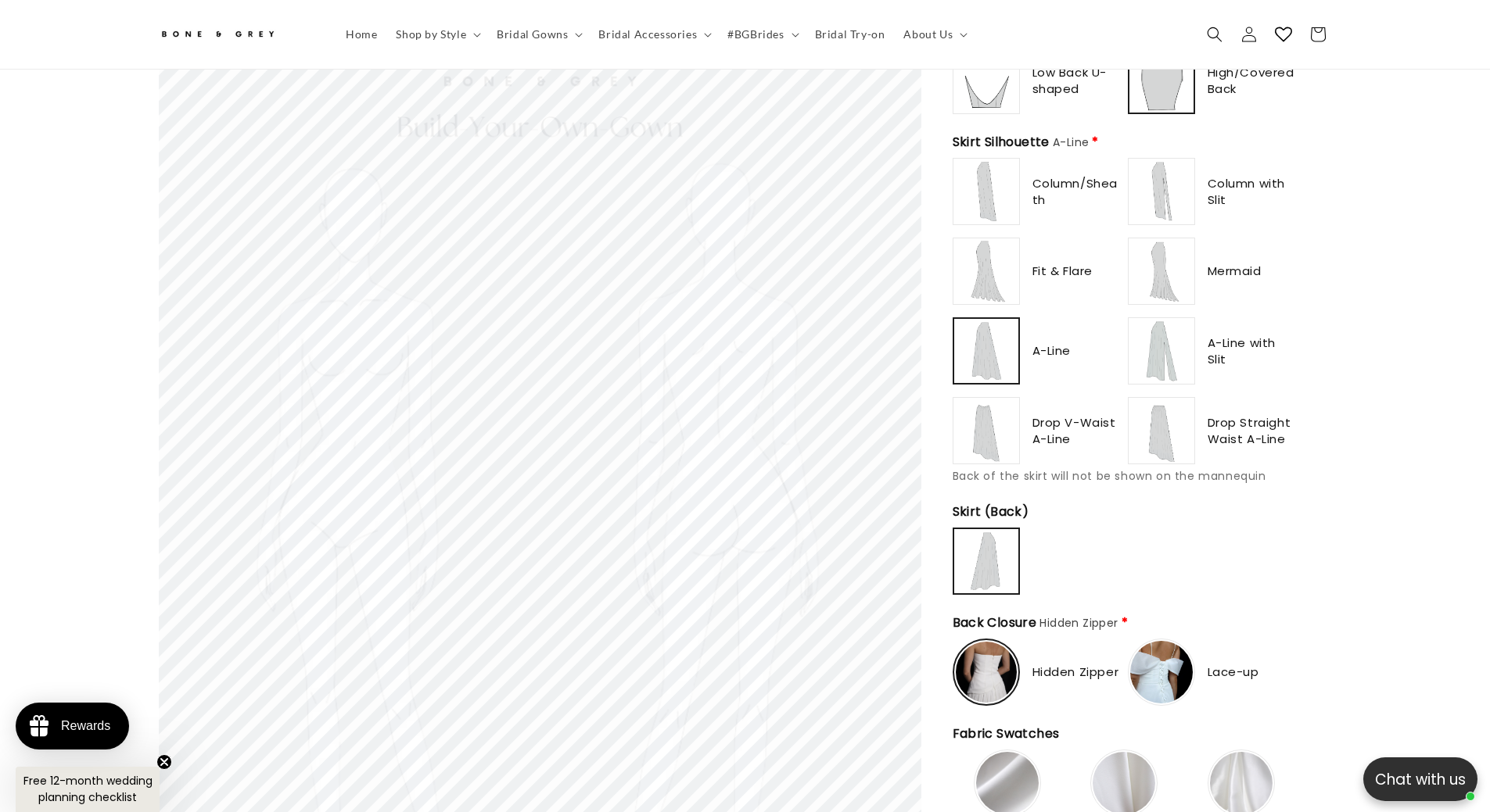
type input "**********"
click at [1159, 348] on img at bounding box center [1161, 350] width 62 height 62
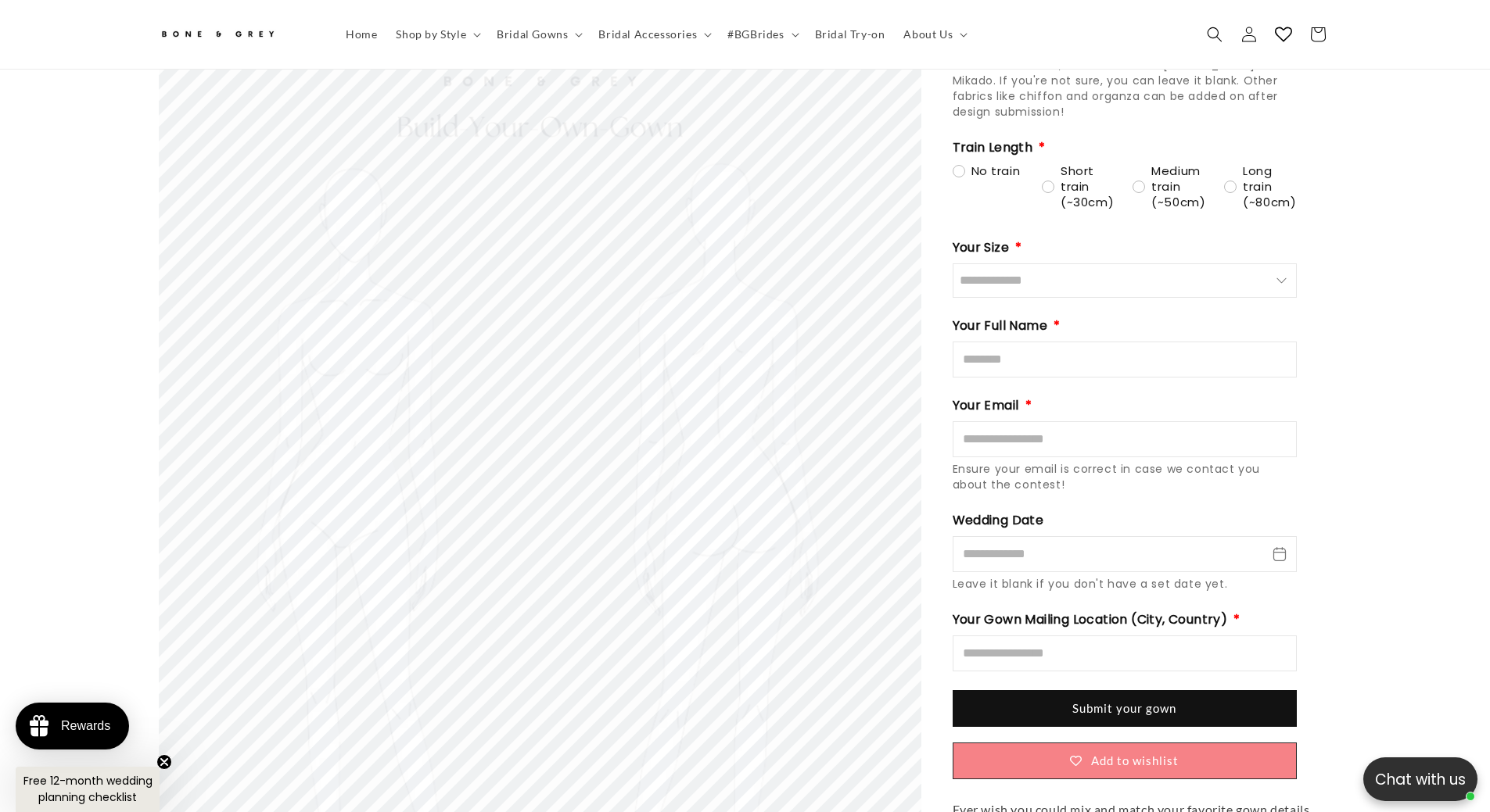
scroll to position [1945, 0]
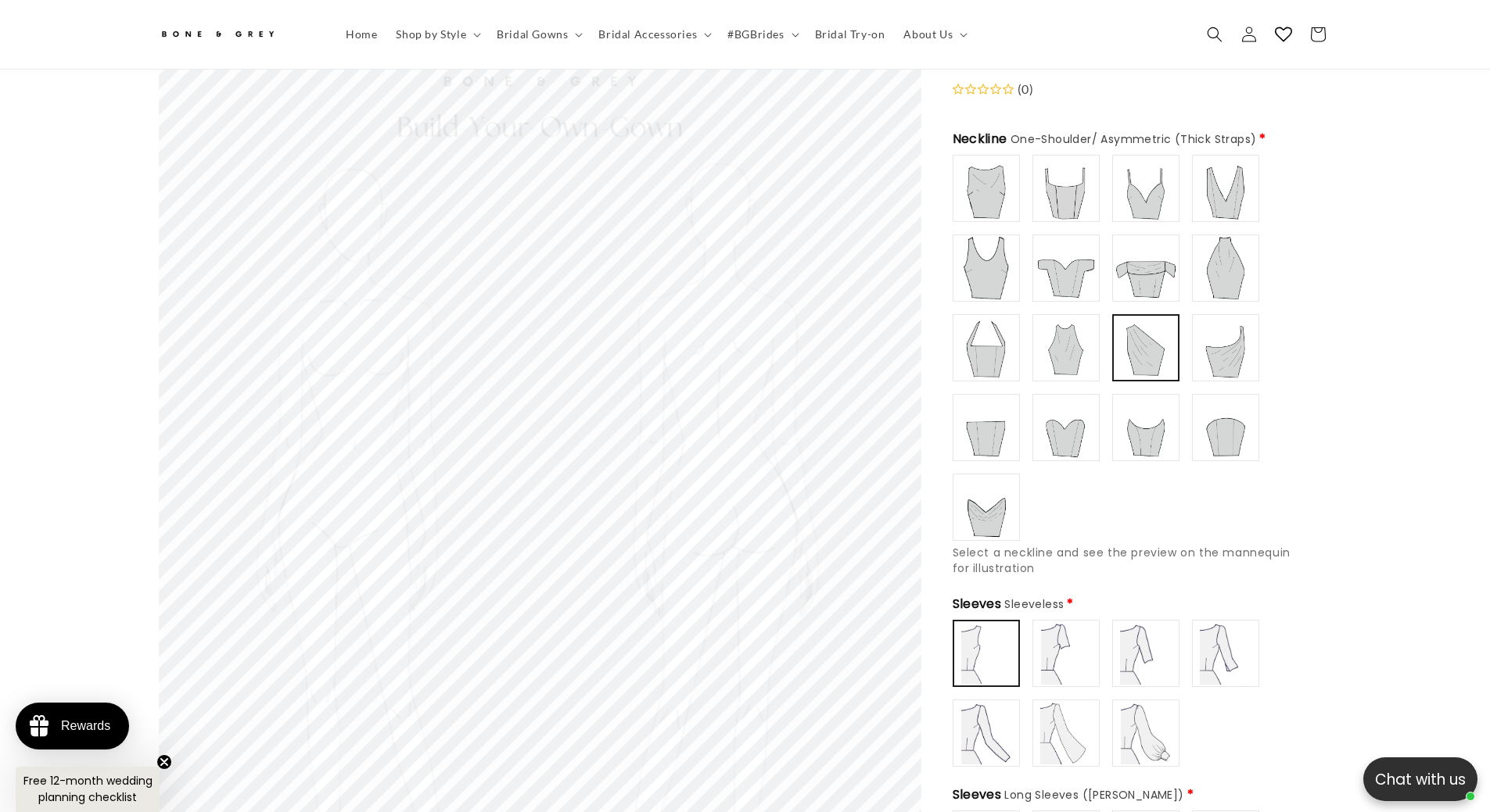
scroll to position [147, 0]
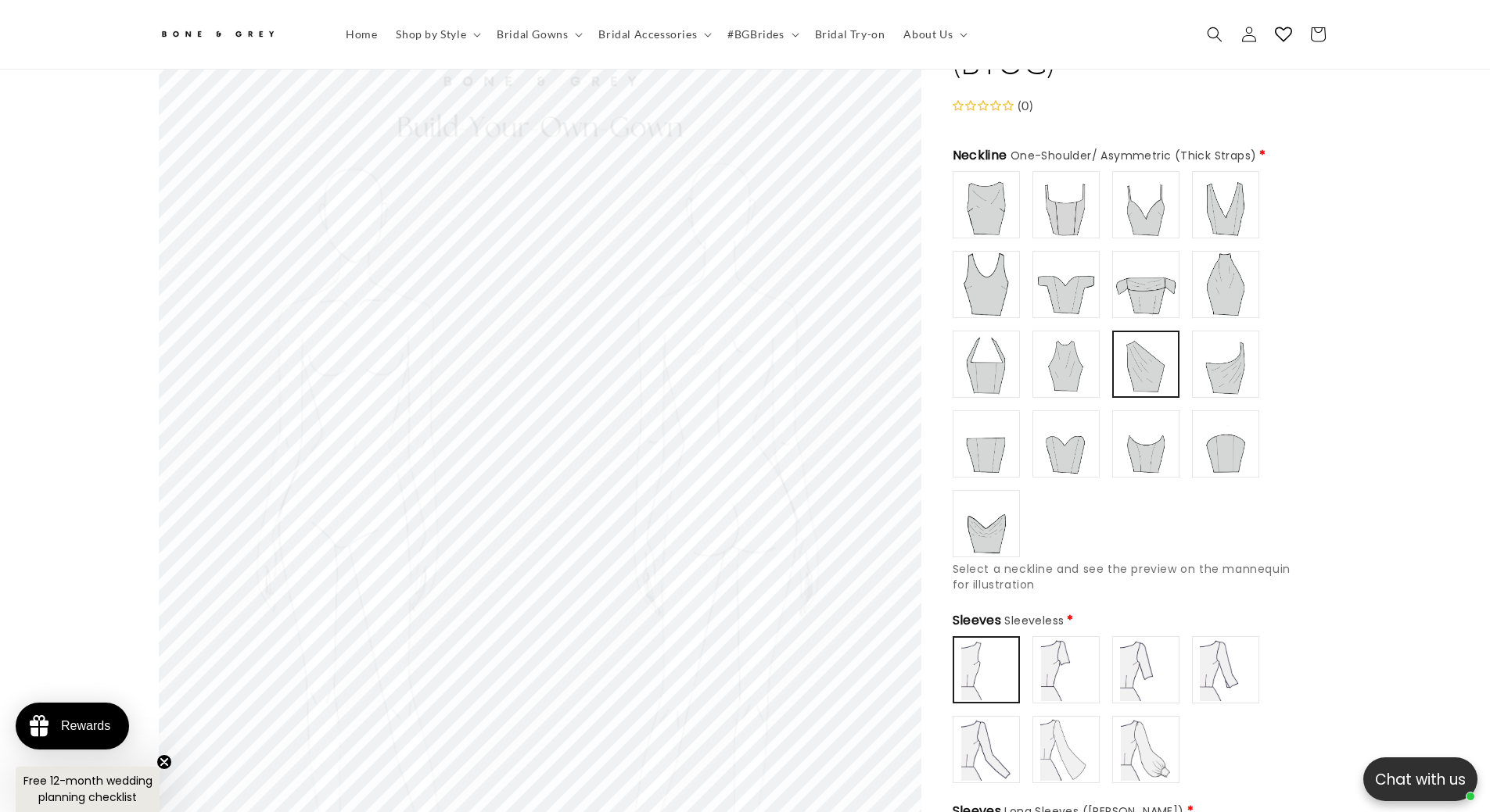
type input "******"
click at [1059, 190] on img at bounding box center [1065, 204] width 62 height 62
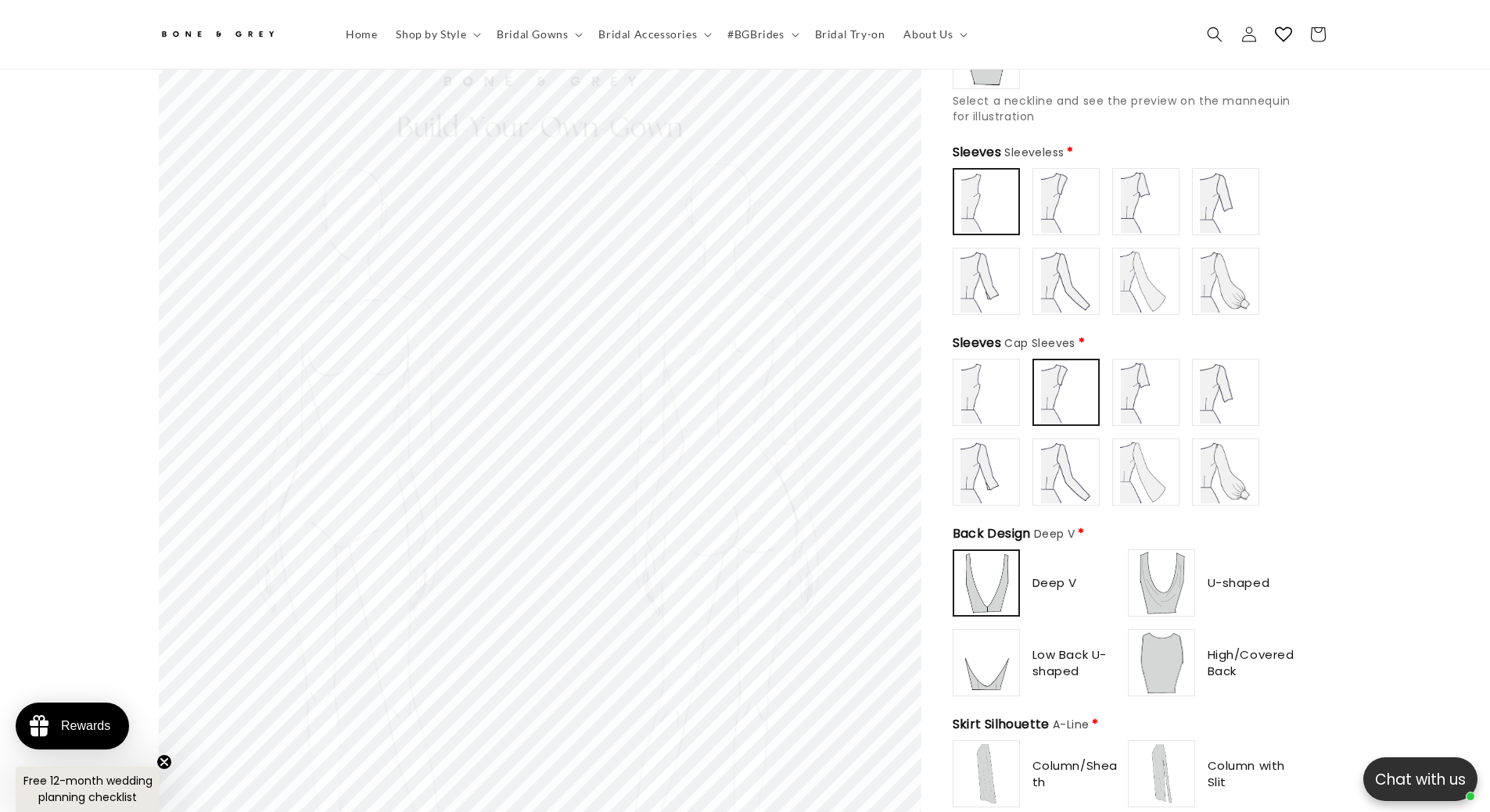
scroll to position [617, 0]
type input "********"
click at [1161, 585] on img at bounding box center [1161, 582] width 62 height 62
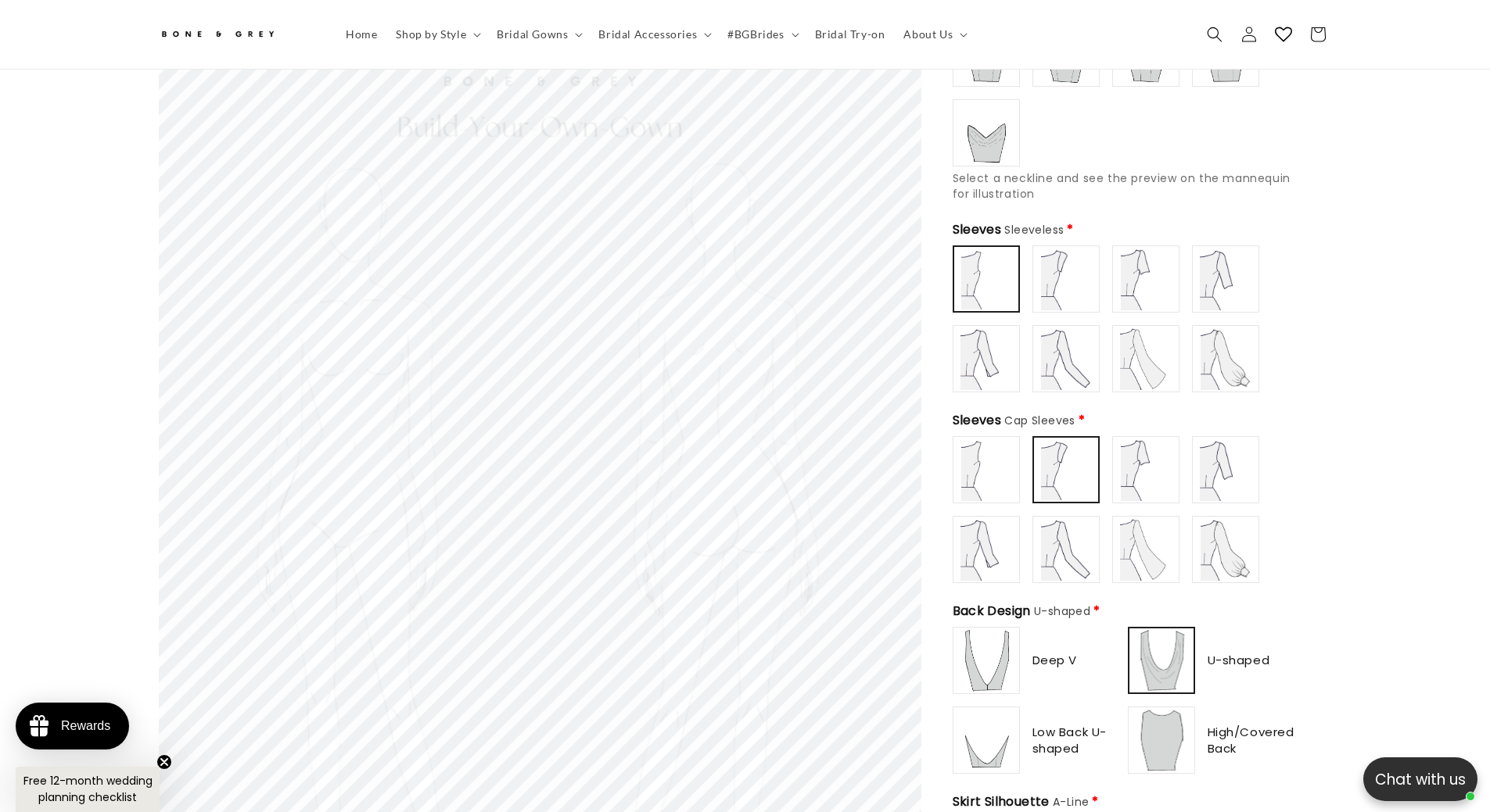
scroll to position [0, 431]
